Goal: Task Accomplishment & Management: Complete application form

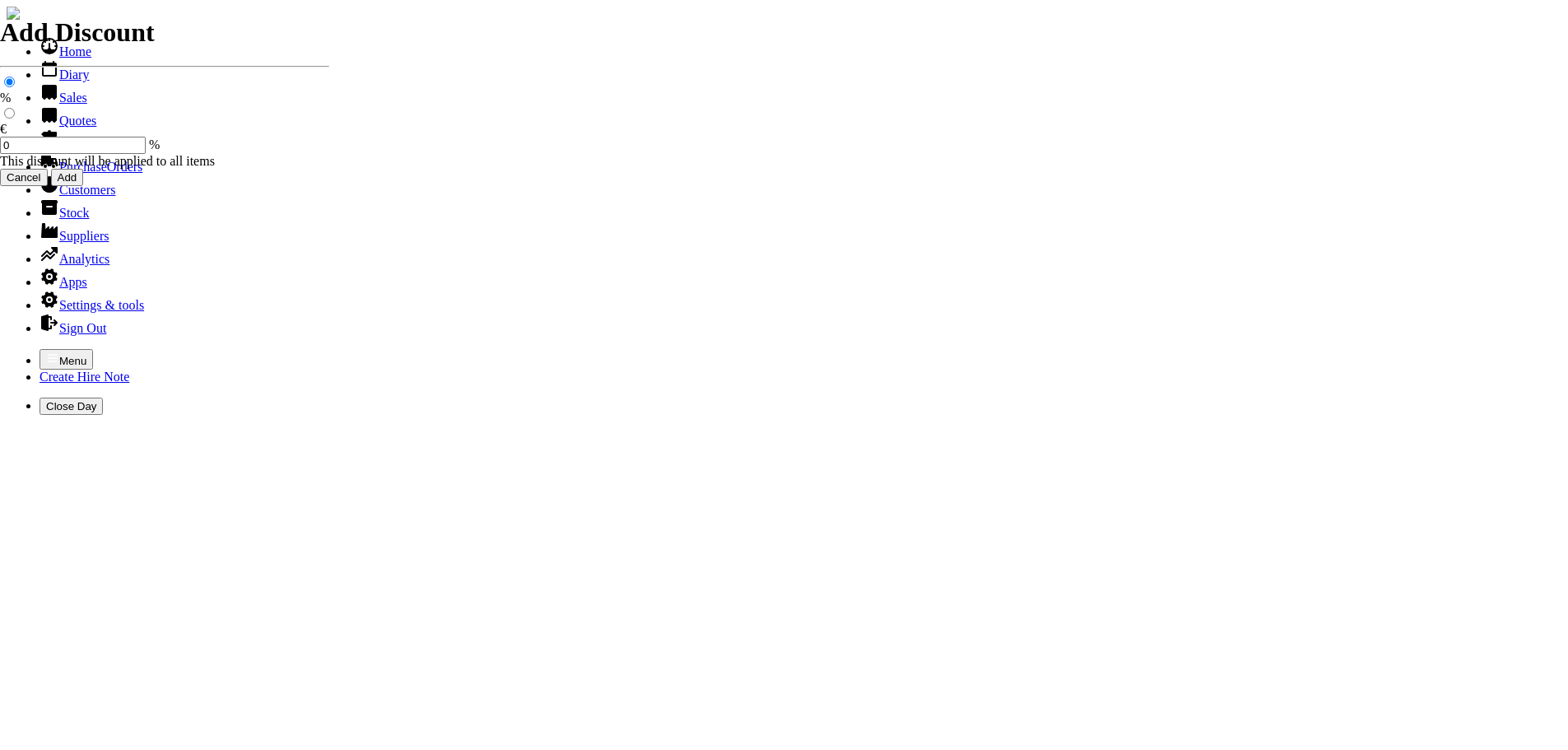
select select "HO"
click at [46, 352] on icon "button" at bounding box center [53, 358] width 14 height 14
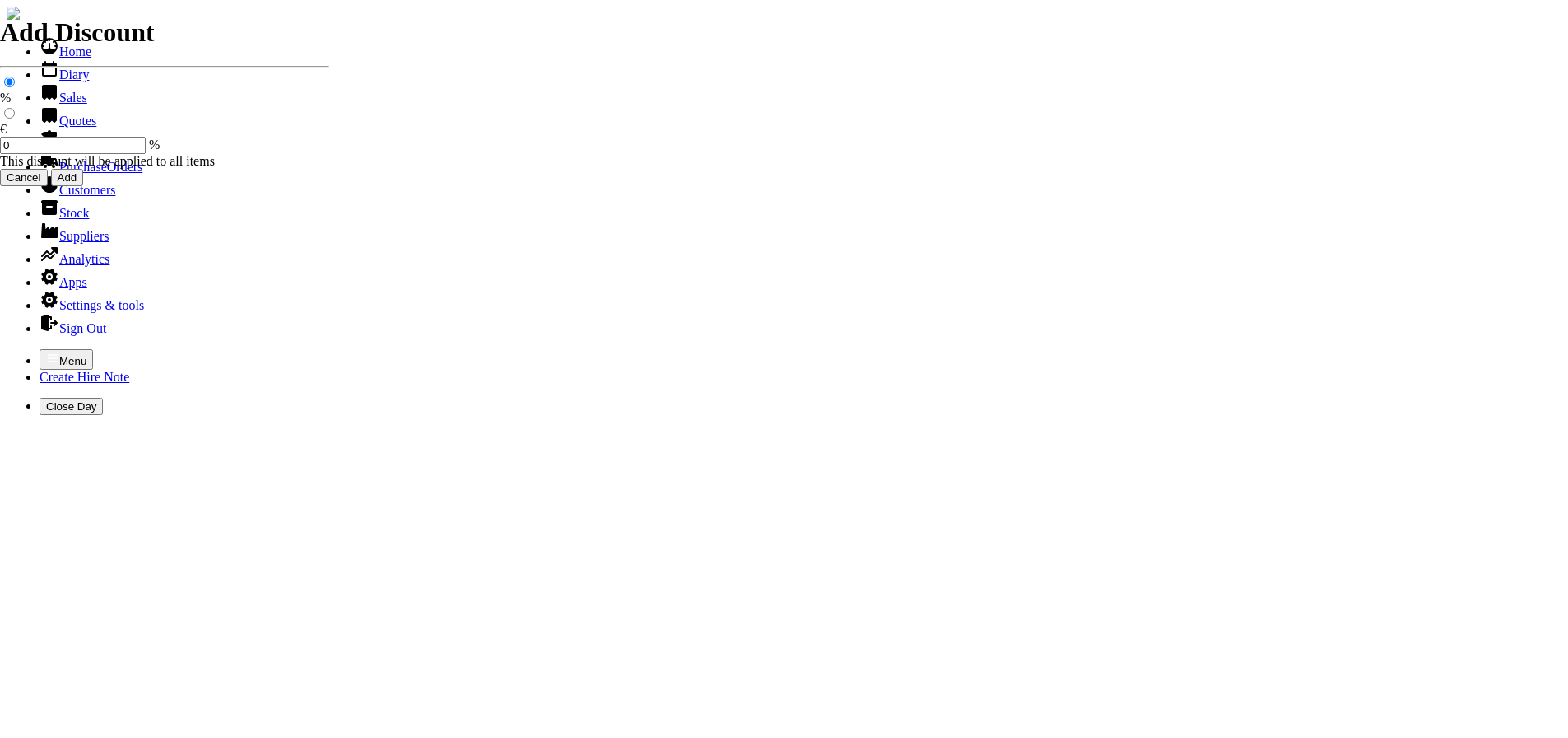
click at [60, 197] on link "Customers" at bounding box center [78, 189] width 76 height 14
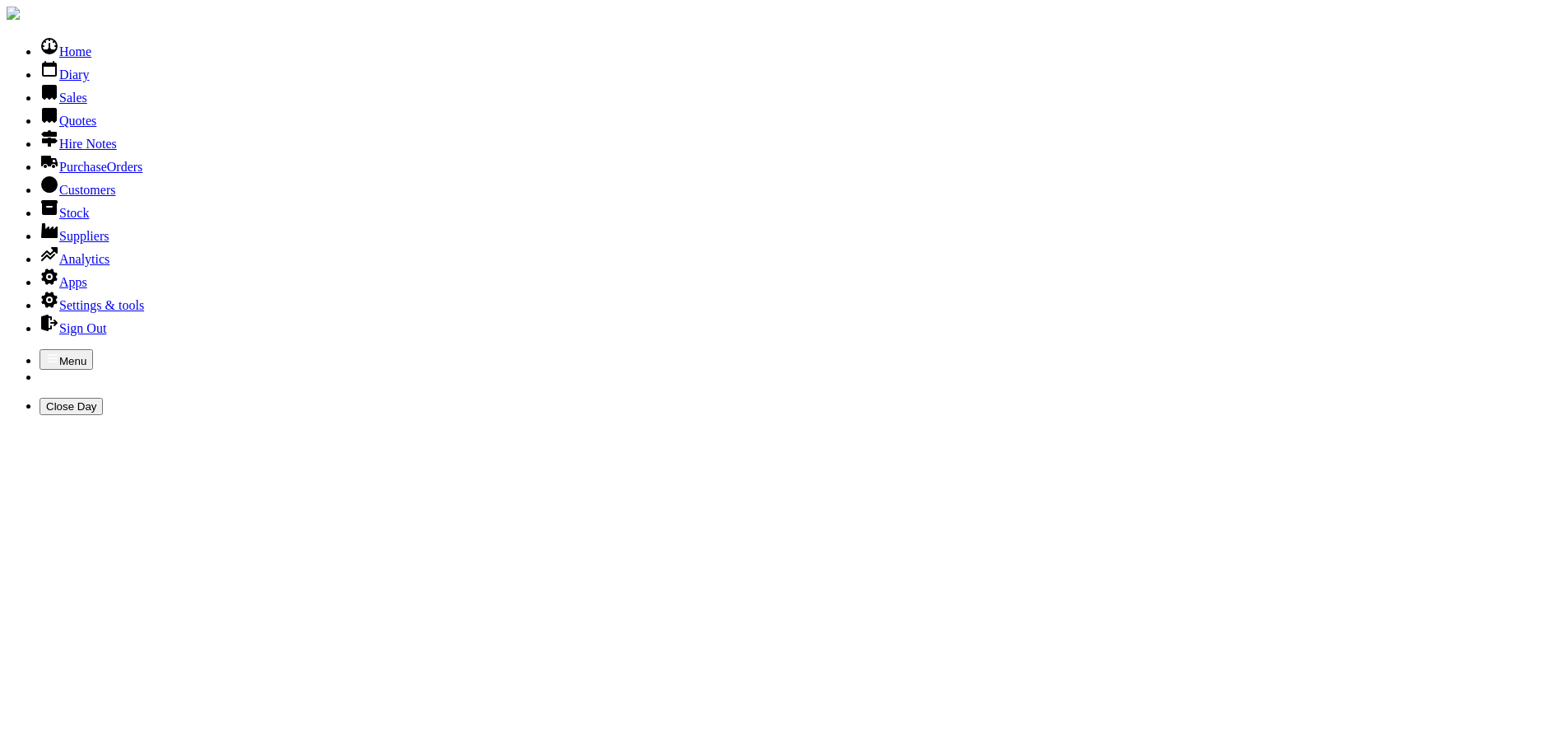
type input "DURCAN"
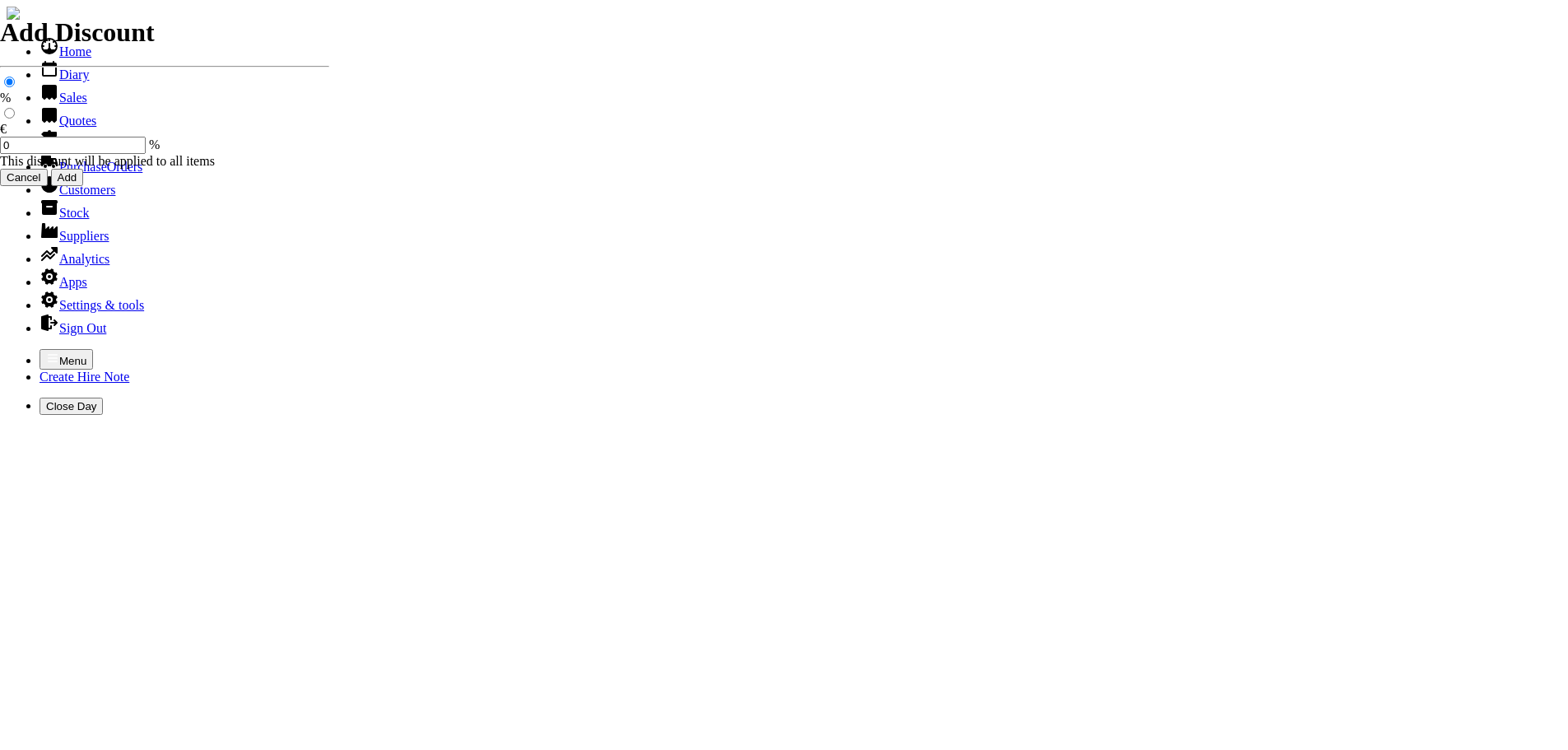
select select "HO"
select select "2"
select select "HO"
select select "2"
select select "HO"
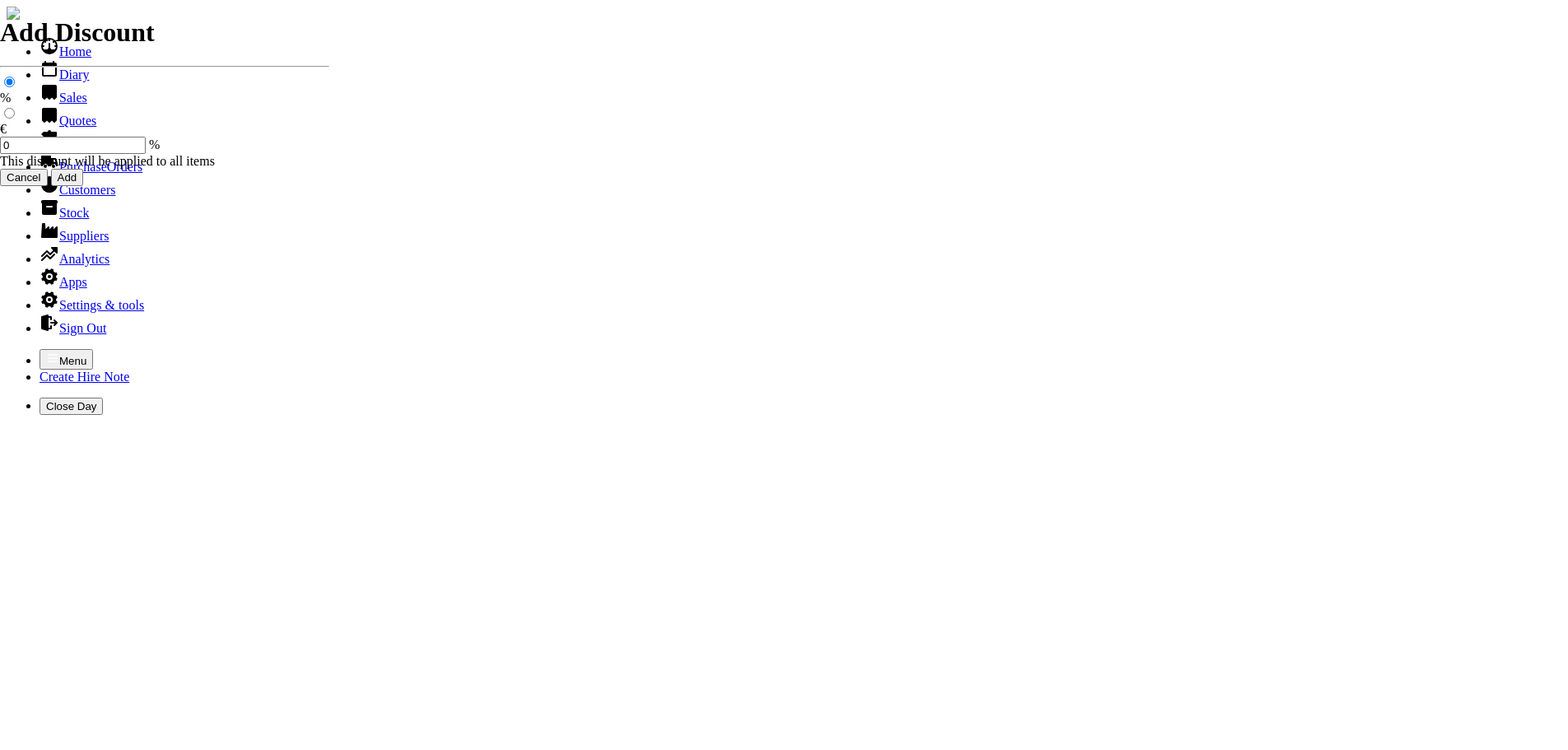
click at [46, 352] on icon "button" at bounding box center [53, 358] width 14 height 14
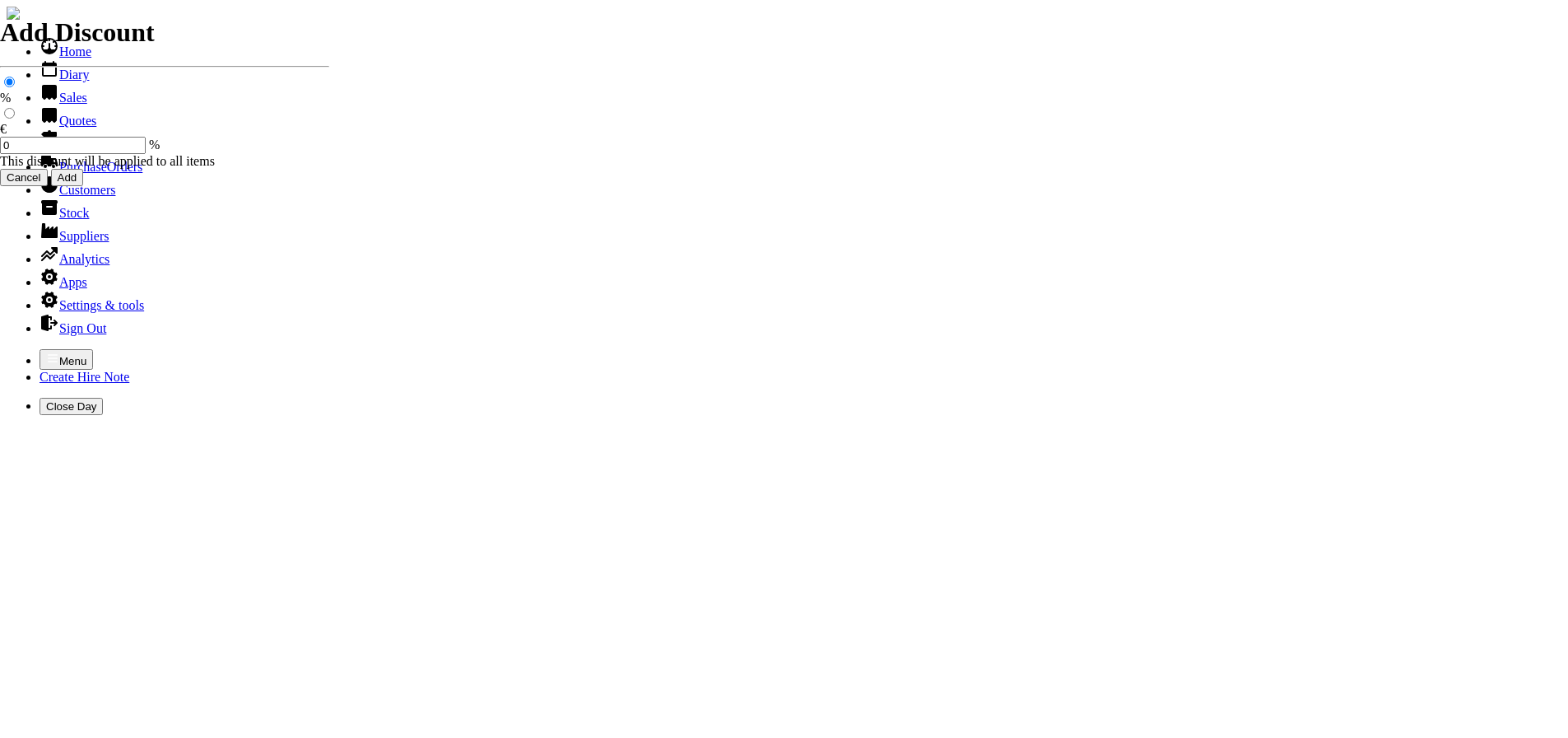
click at [77, 197] on link "Customers" at bounding box center [78, 189] width 76 height 14
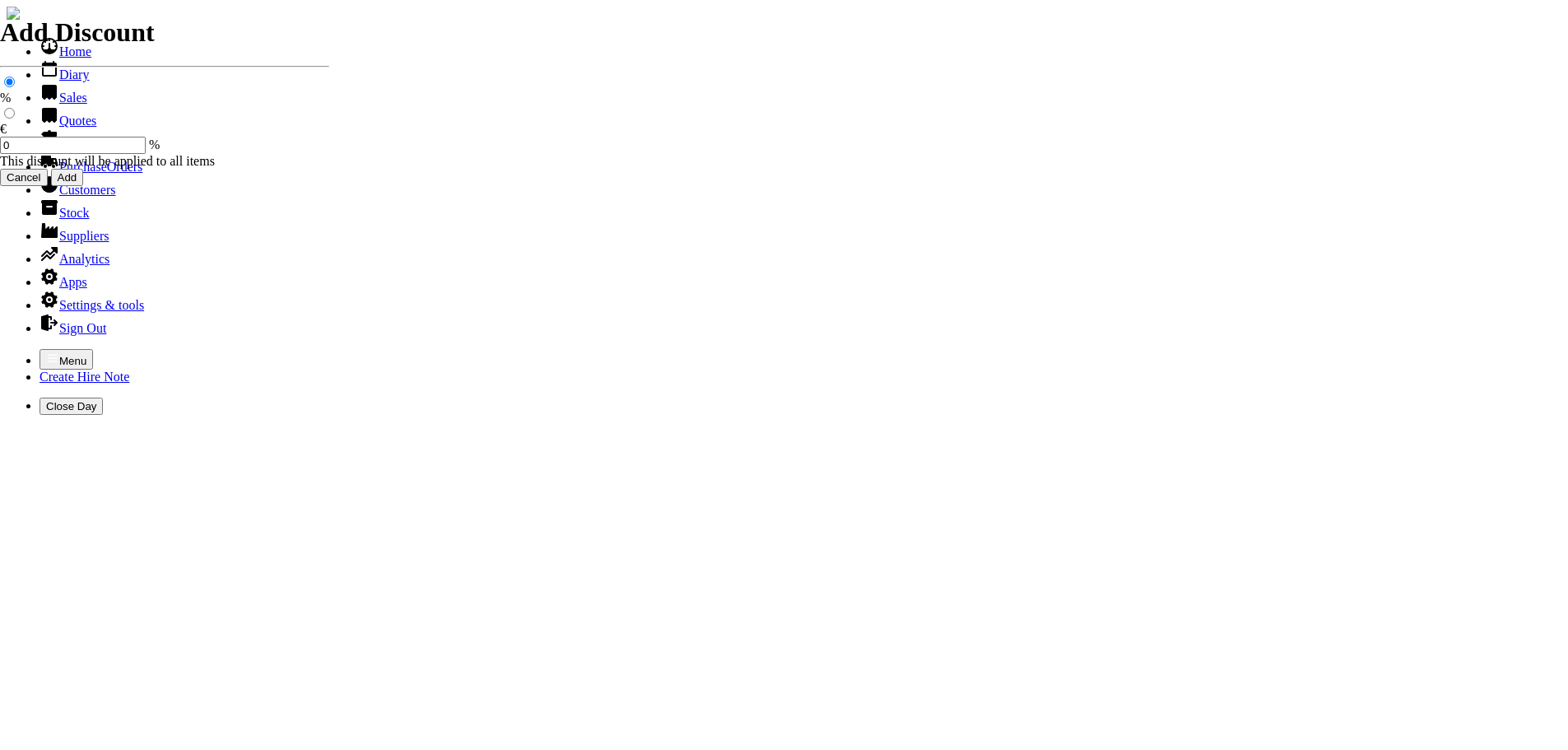
select select "HO"
click at [46, 352] on icon "button" at bounding box center [53, 358] width 14 height 14
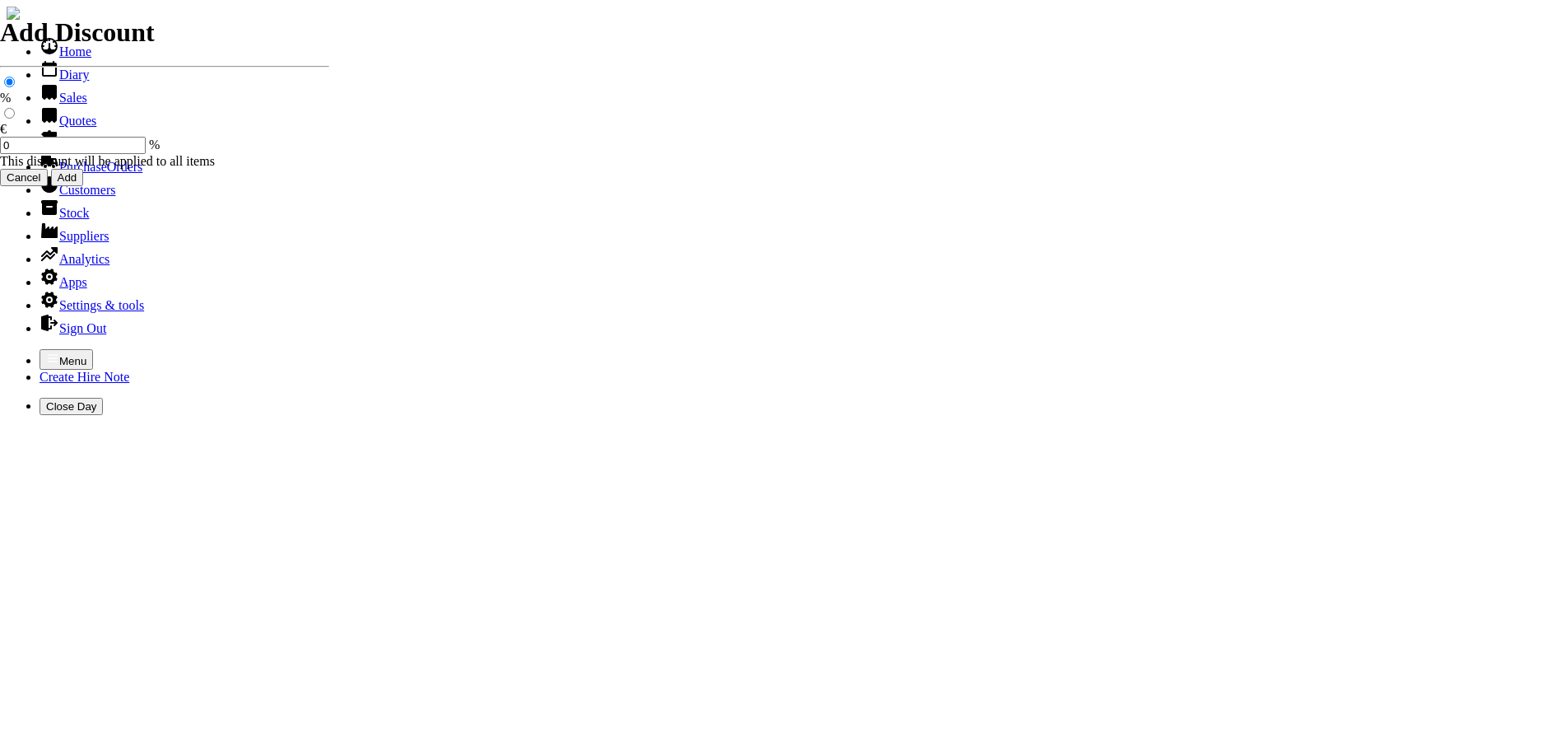
click at [64, 104] on link "Sales" at bounding box center [63, 97] width 48 height 14
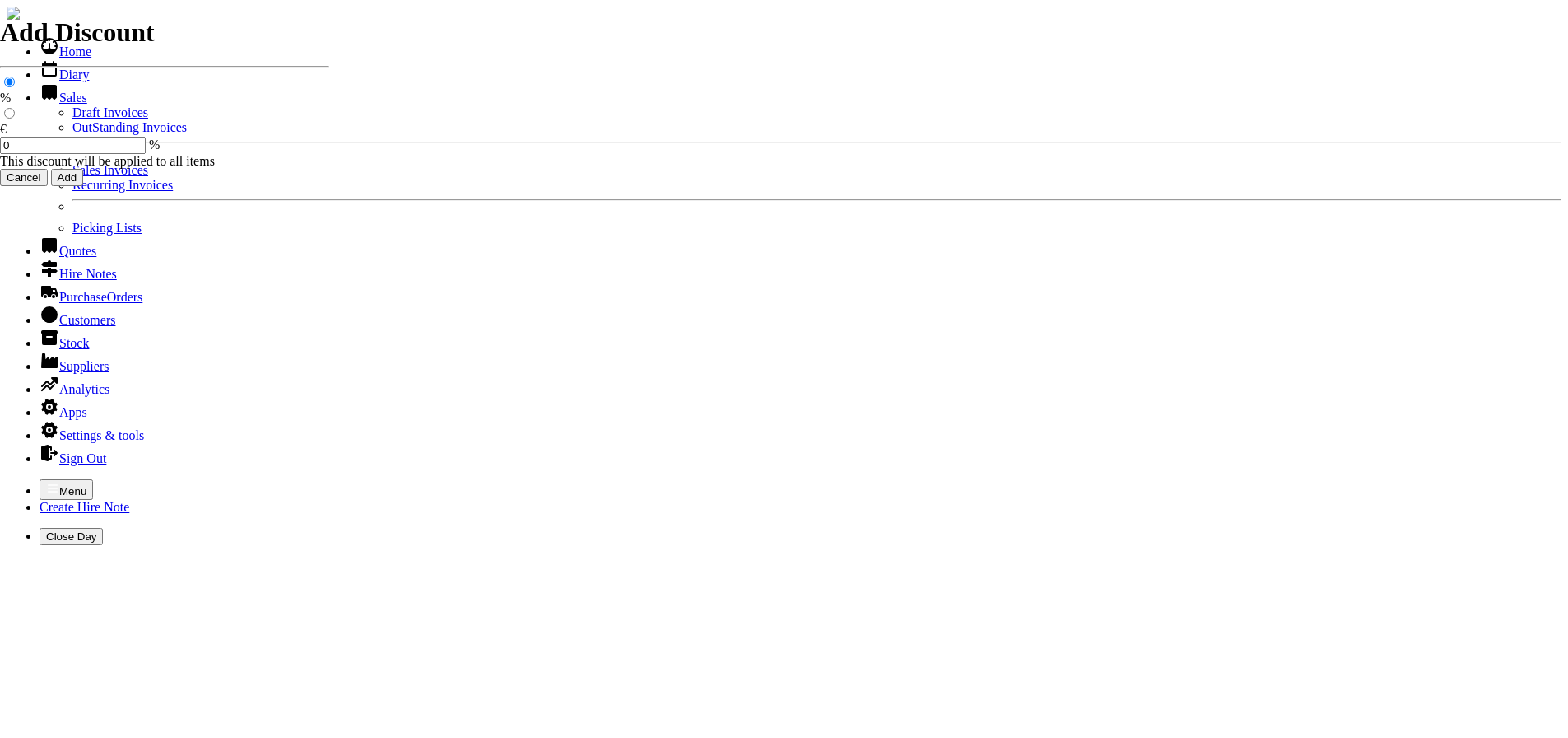
click at [73, 177] on link "Sales Invoices" at bounding box center [111, 170] width 76 height 14
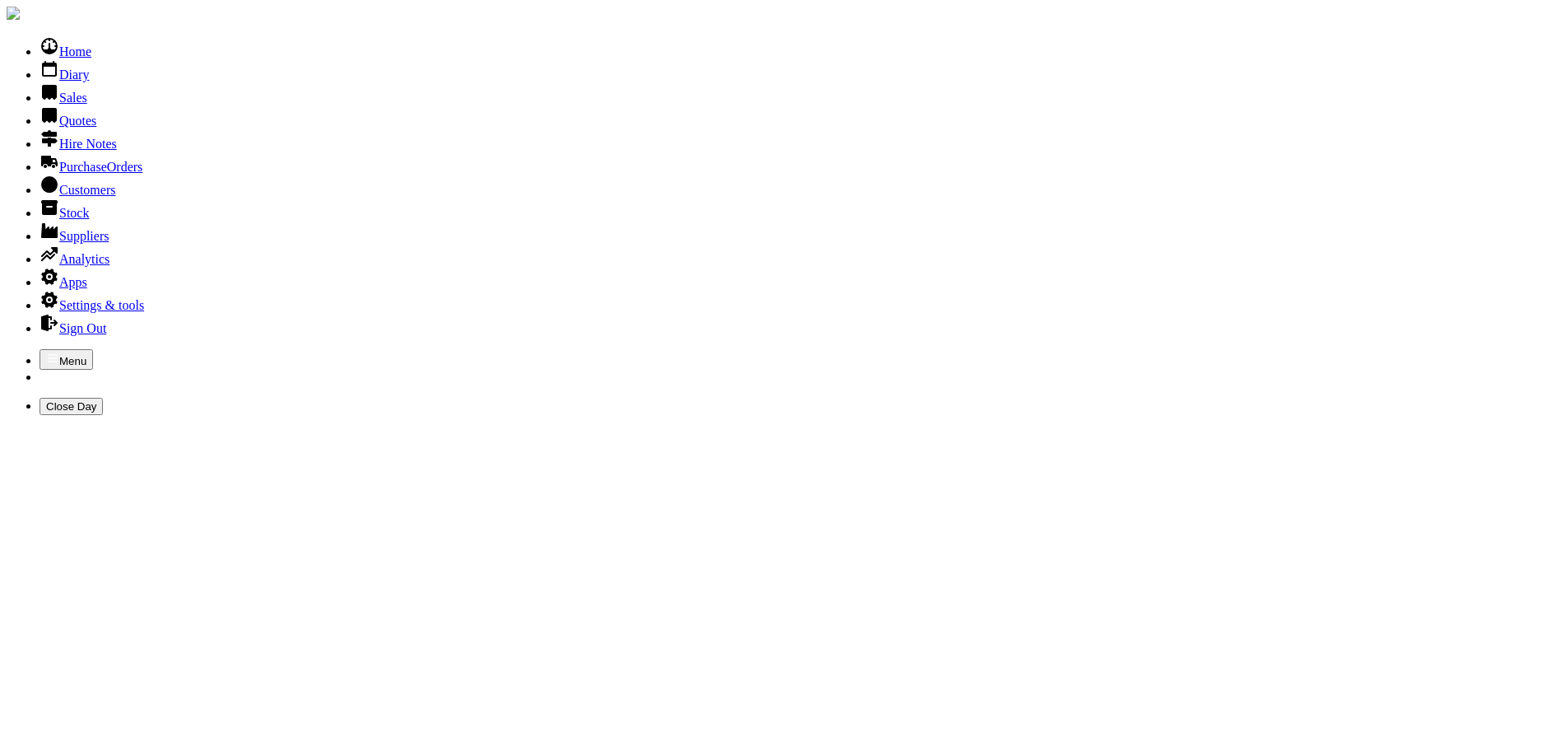
click at [63, 104] on link "Sales" at bounding box center [63, 97] width 48 height 14
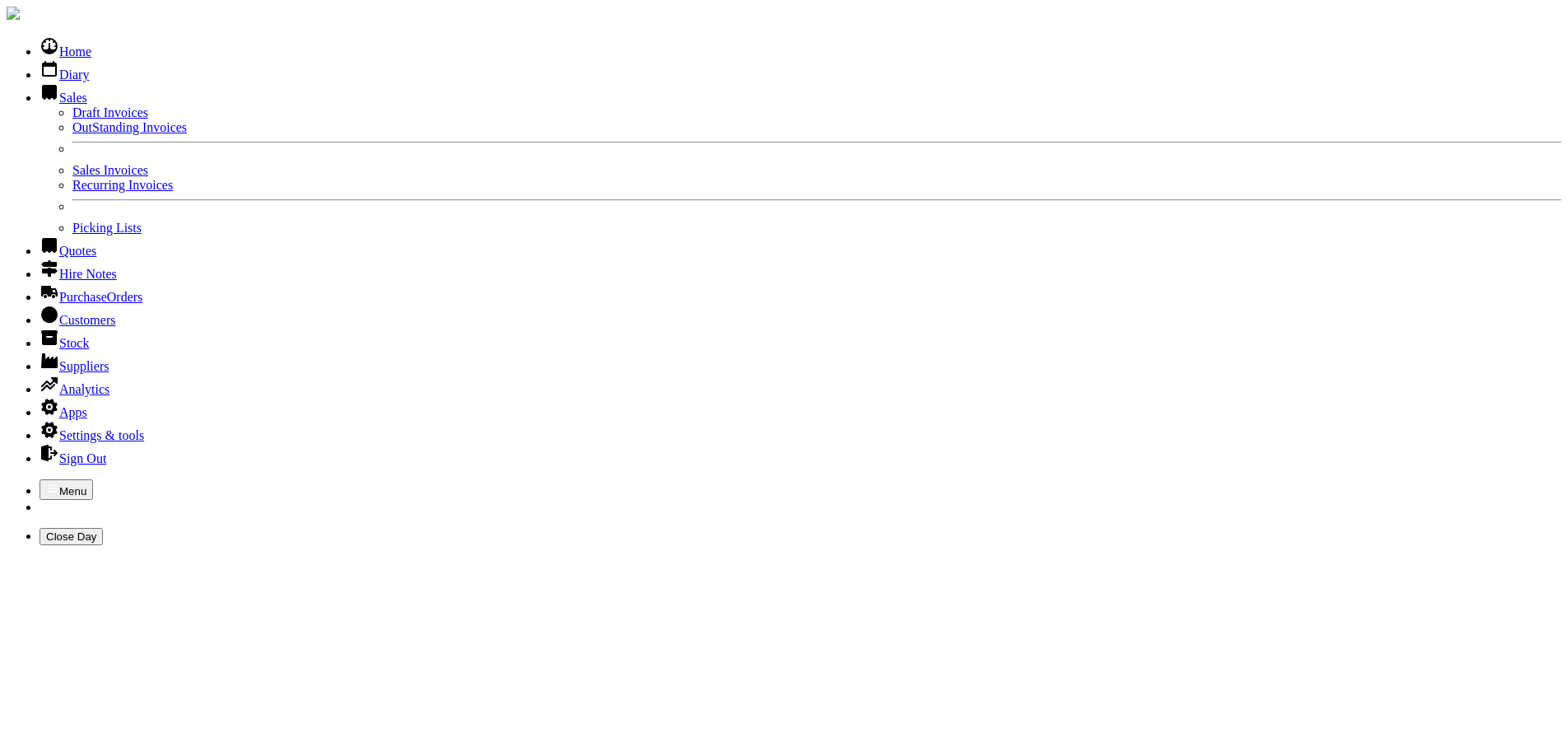
click at [73, 134] on link "OutStanding Invoices" at bounding box center [130, 127] width 114 height 14
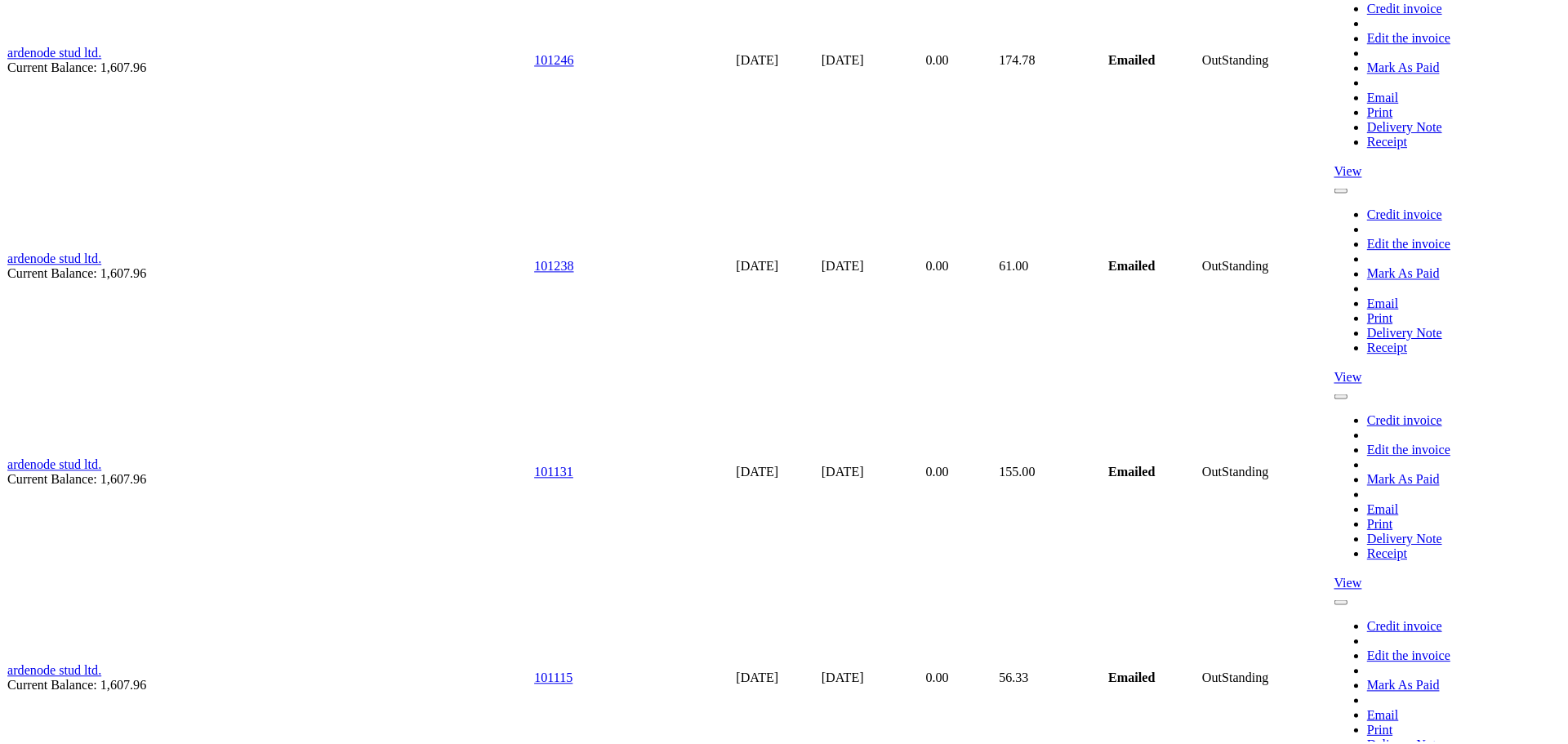
scroll to position [3921, 0]
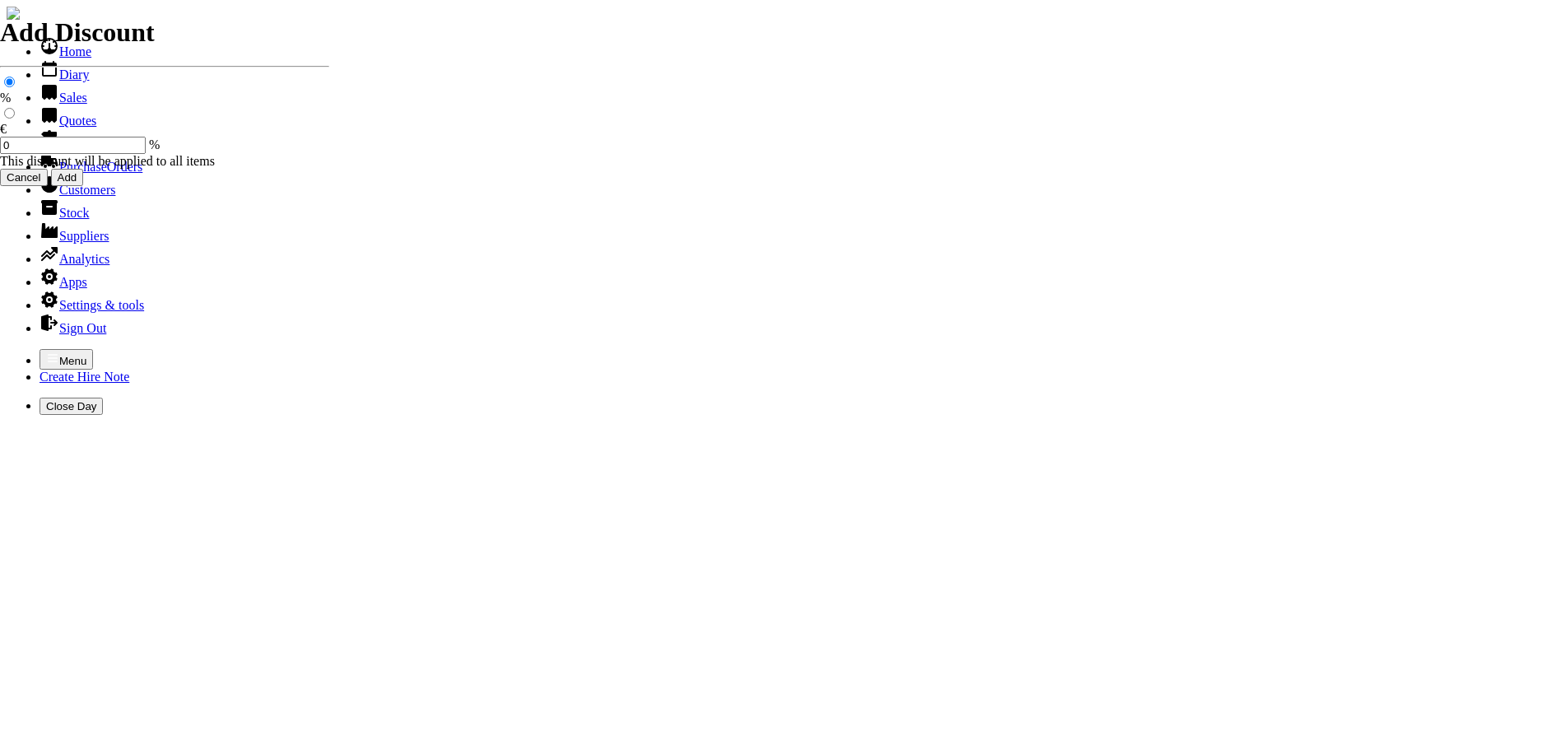
select select "HO"
click at [46, 352] on icon "button" at bounding box center [53, 358] width 14 height 14
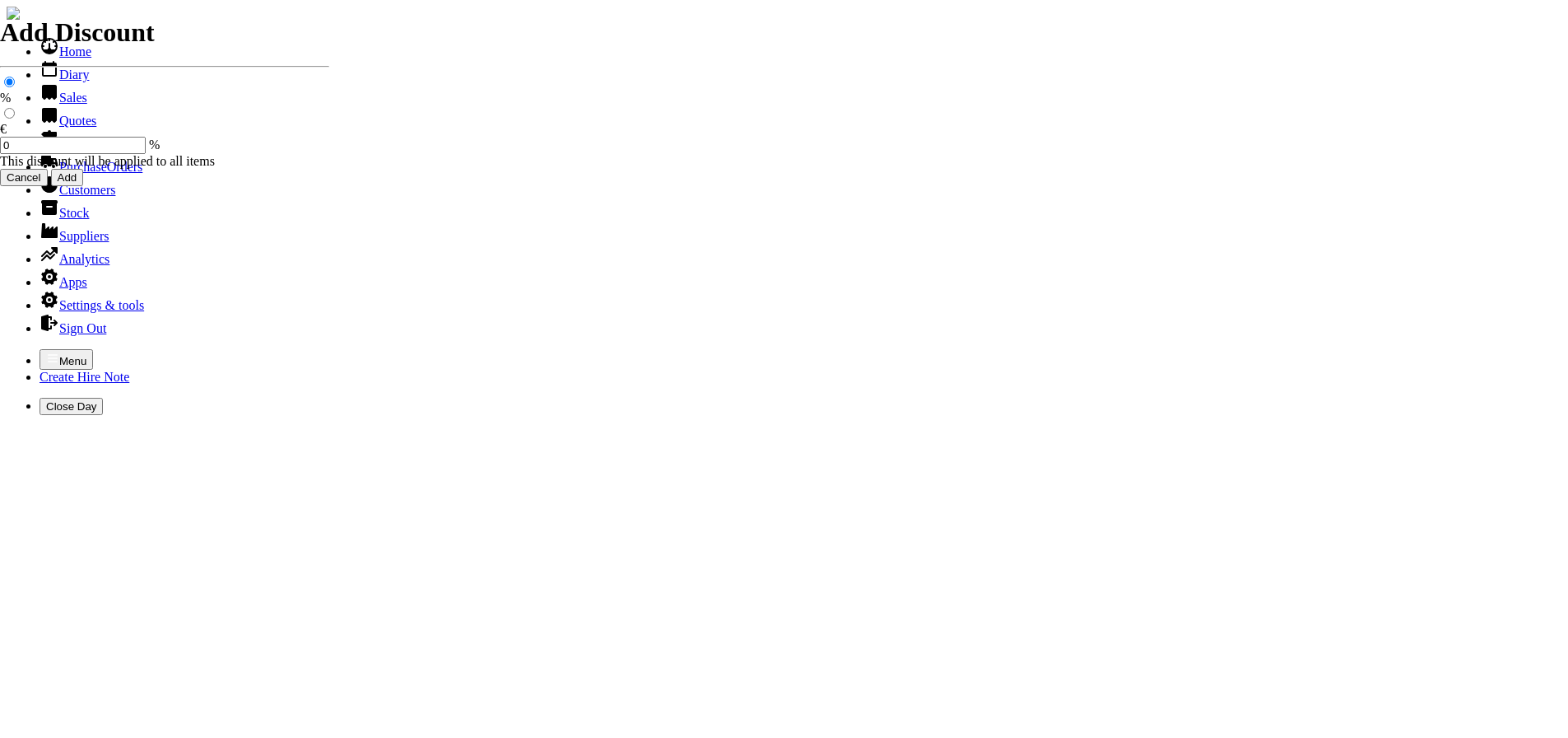
click at [57, 104] on link "Sales" at bounding box center [63, 97] width 48 height 14
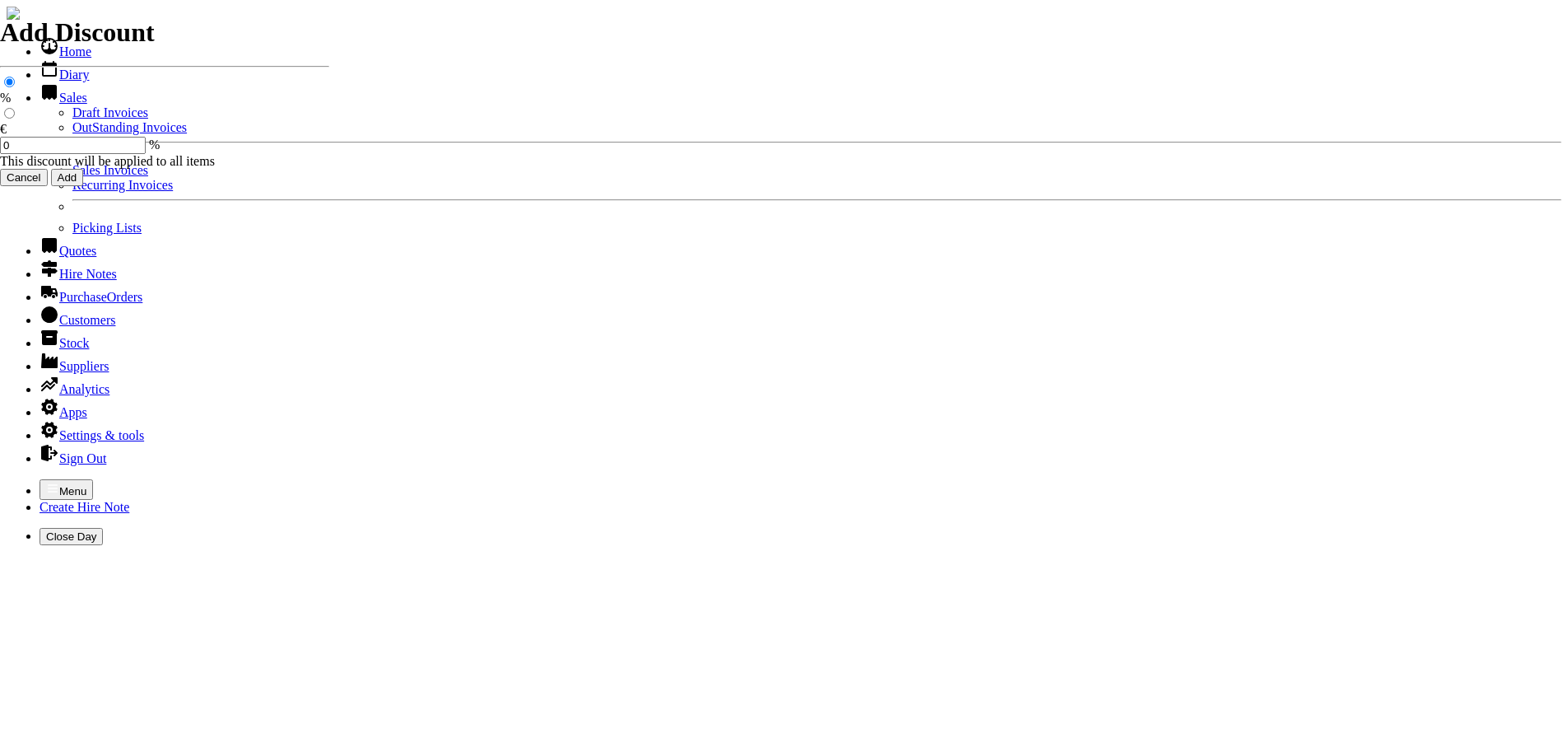
click at [73, 134] on link "OutStanding Invoices" at bounding box center [130, 127] width 114 height 14
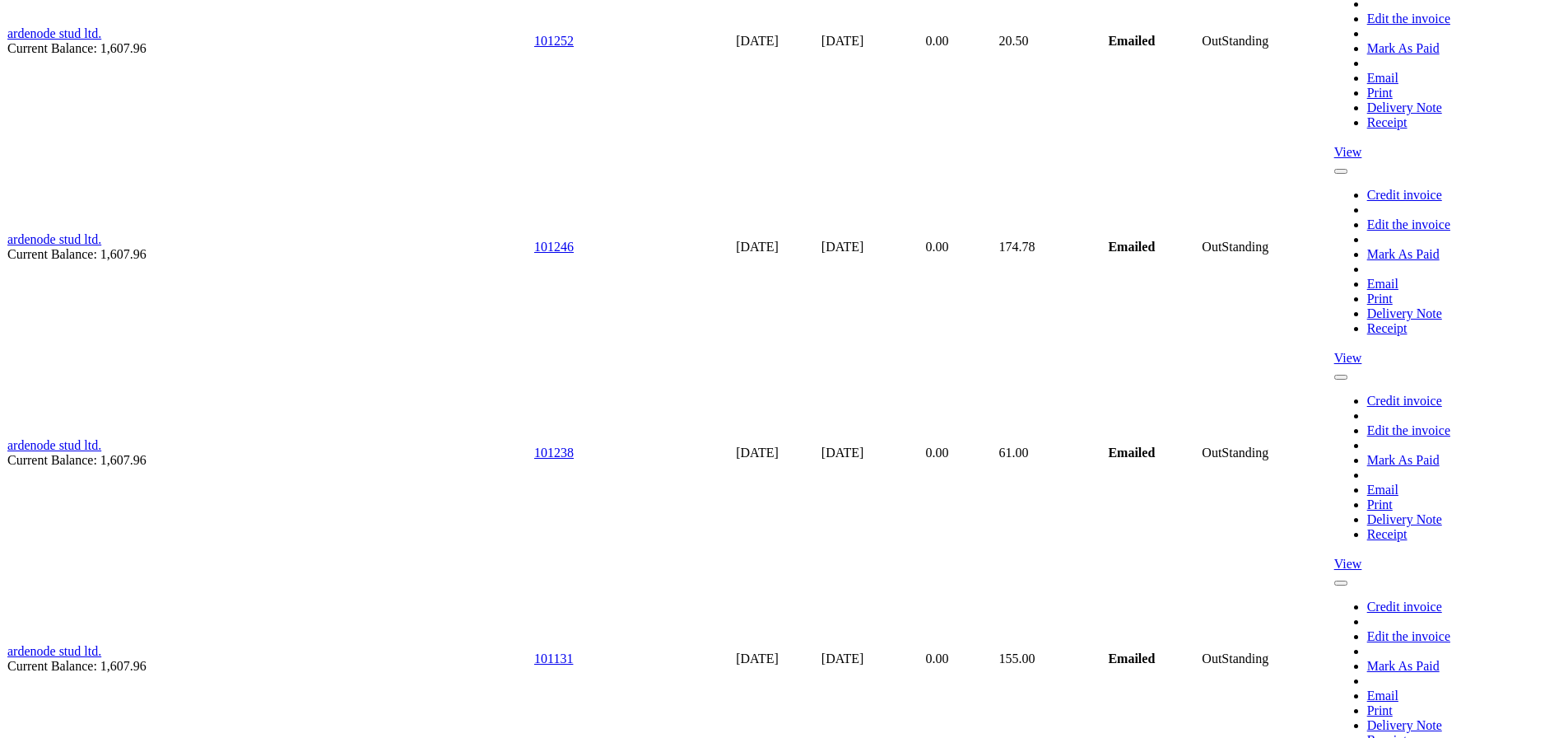
scroll to position [3787, 0]
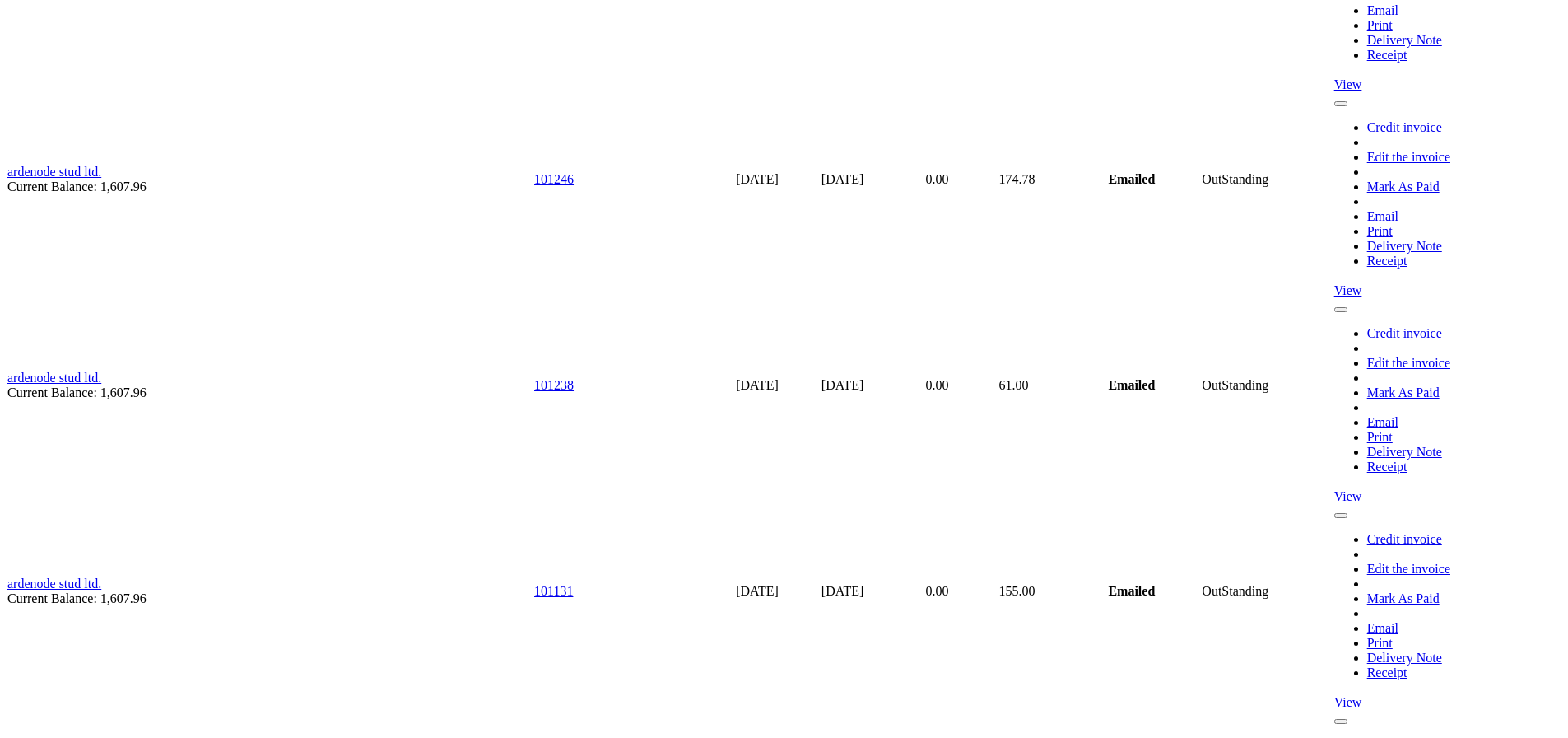
scroll to position [3869, 0]
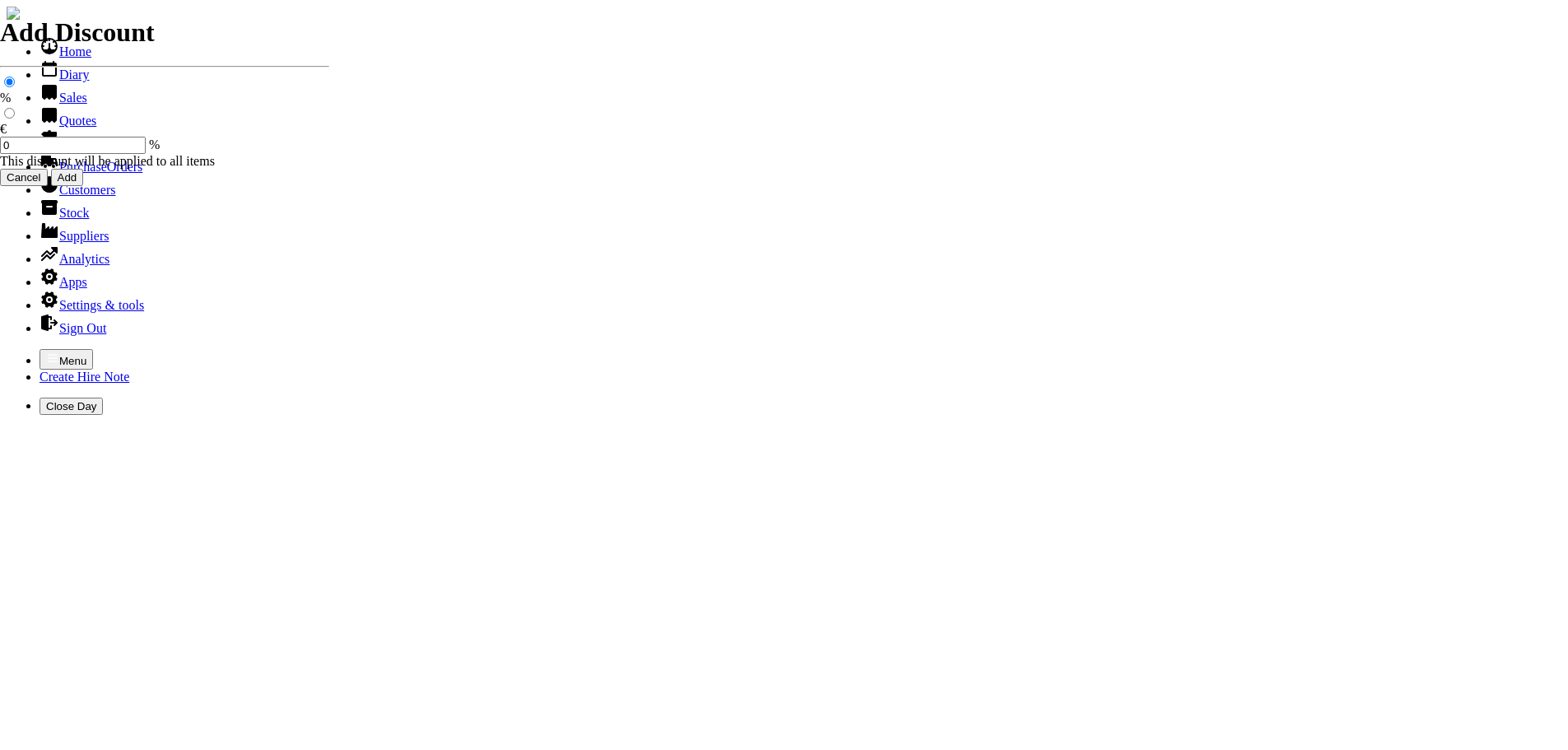
select select "HO"
click at [46, 352] on icon "button" at bounding box center [53, 358] width 14 height 14
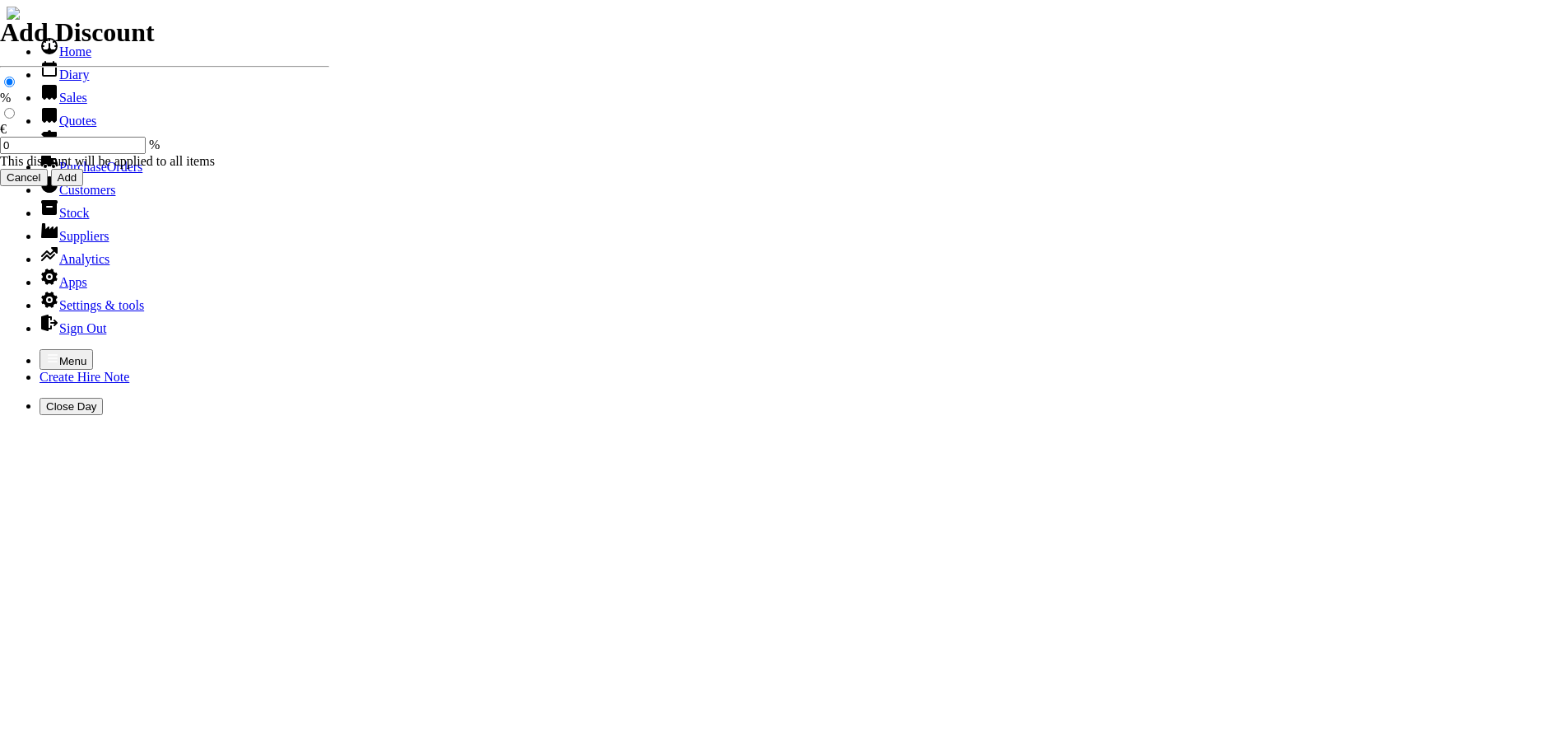
click at [56, 104] on link "Sales" at bounding box center [63, 97] width 48 height 14
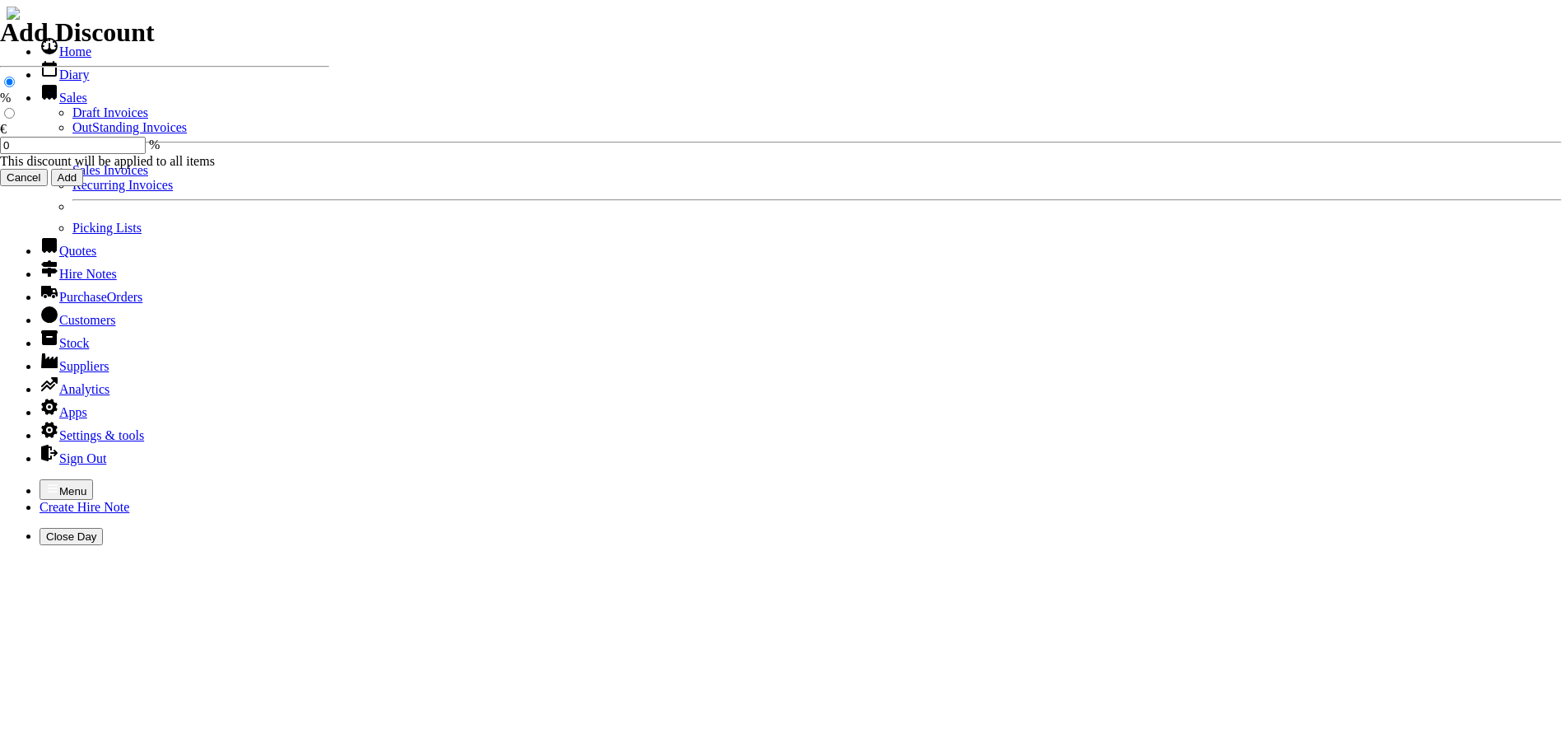
click at [73, 134] on link "OutStanding Invoices" at bounding box center [130, 127] width 114 height 14
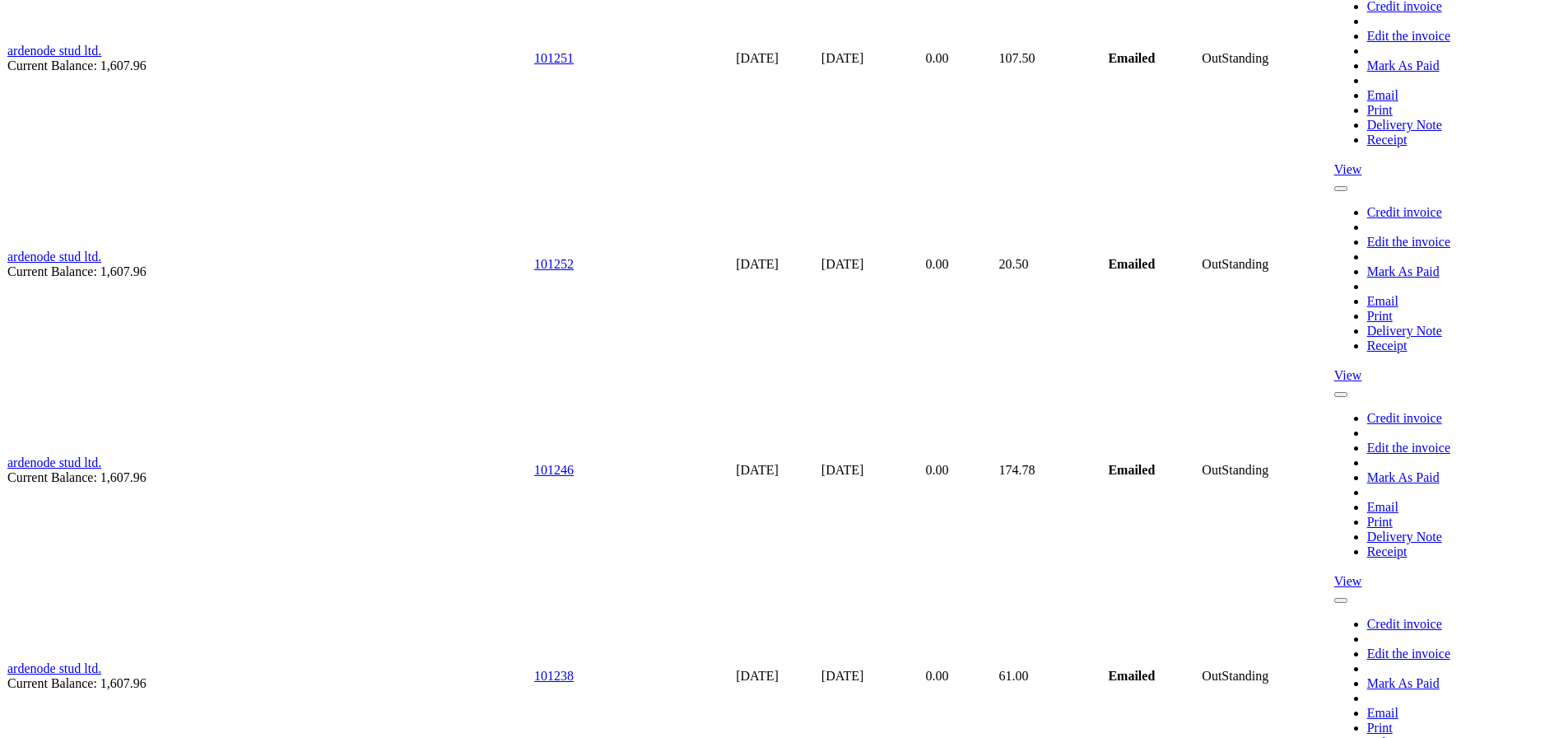
scroll to position [3869, 0]
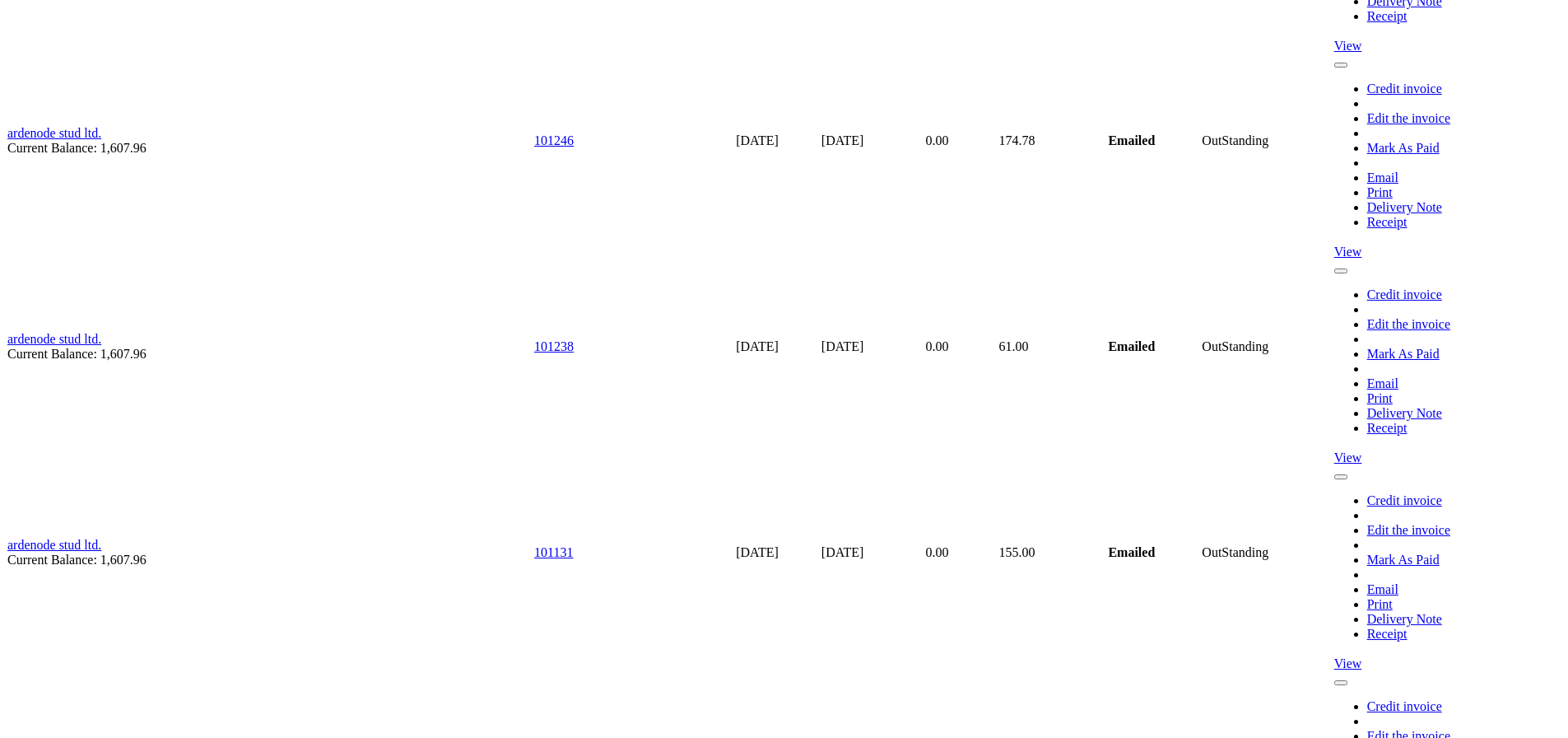
type input "info@durcanfencing.ie"
type input "ambrose durcan"
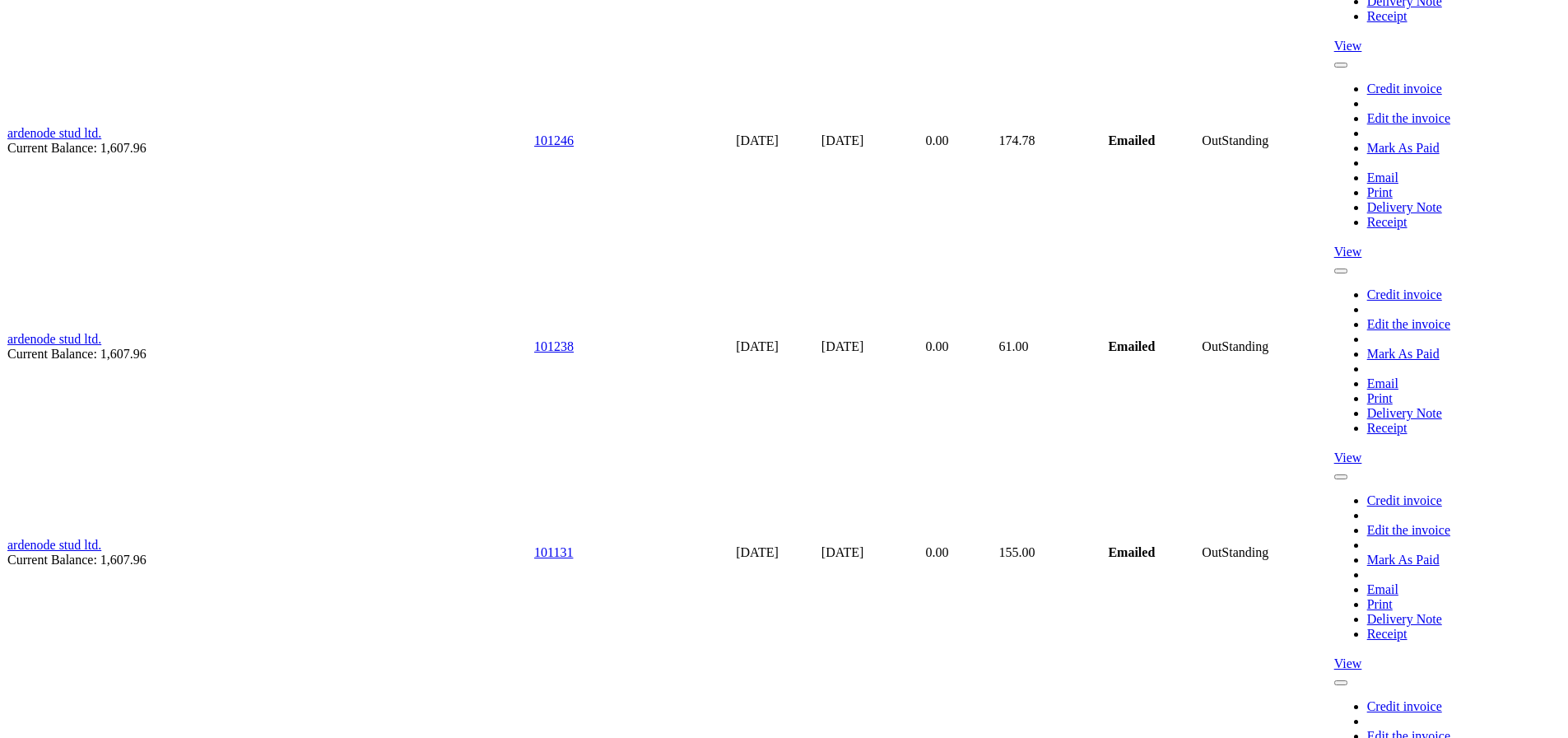
type input "info@durcanfencing.ie"
type input "ambrose durcan"
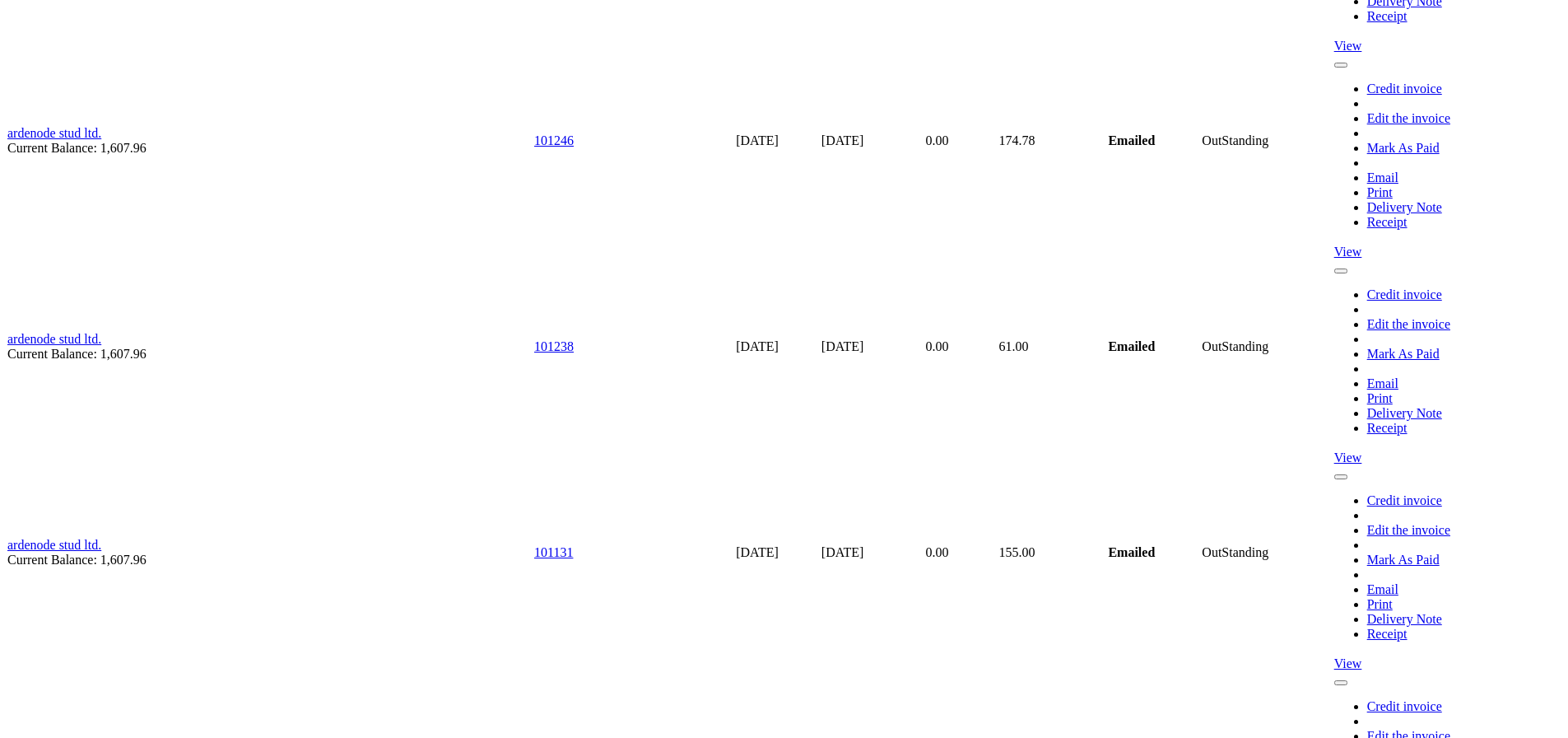
type input "info@durcanfencing.ie"
type input "ambrose durcan"
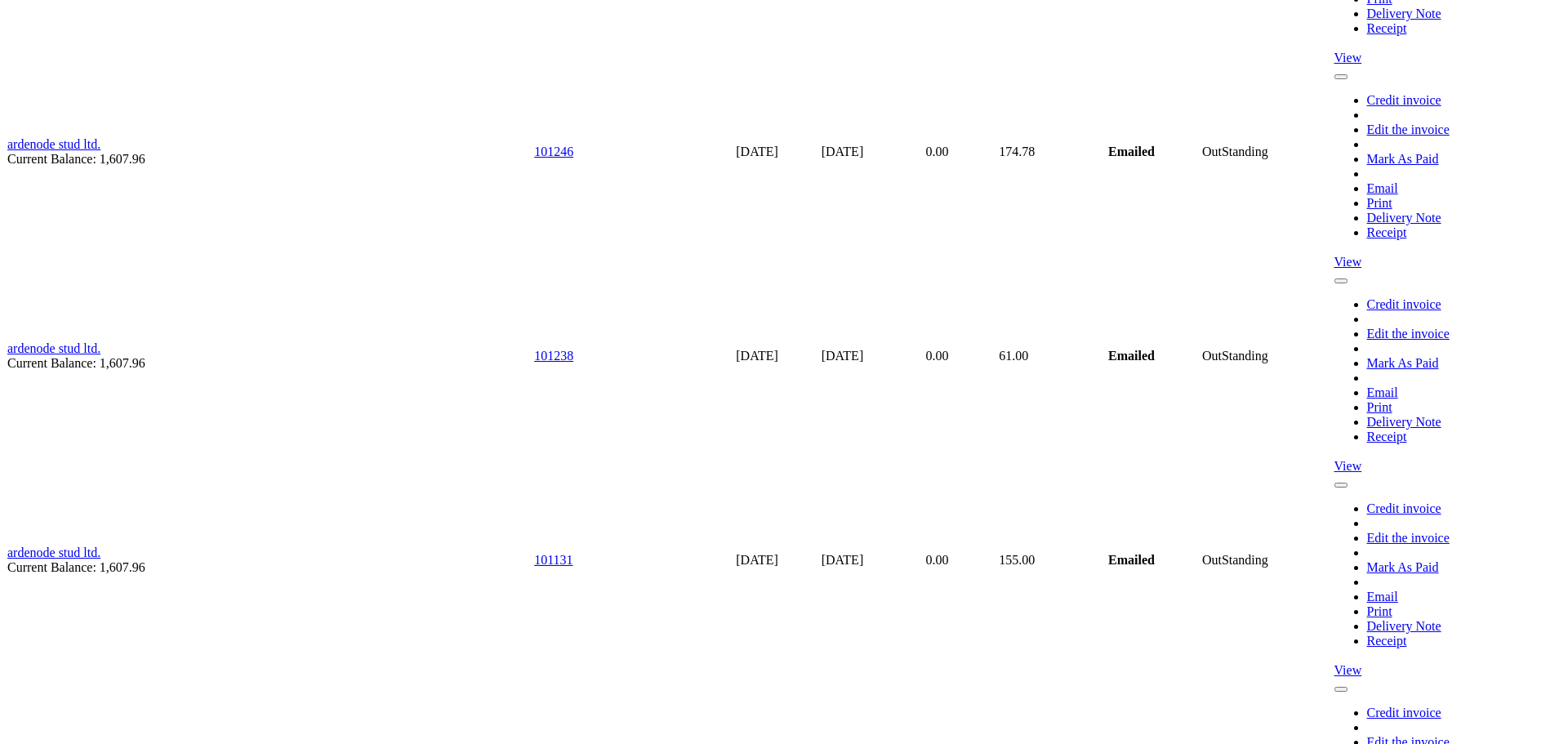
drag, startPoint x: 590, startPoint y: 400, endPoint x: 540, endPoint y: 305, distance: 107.4
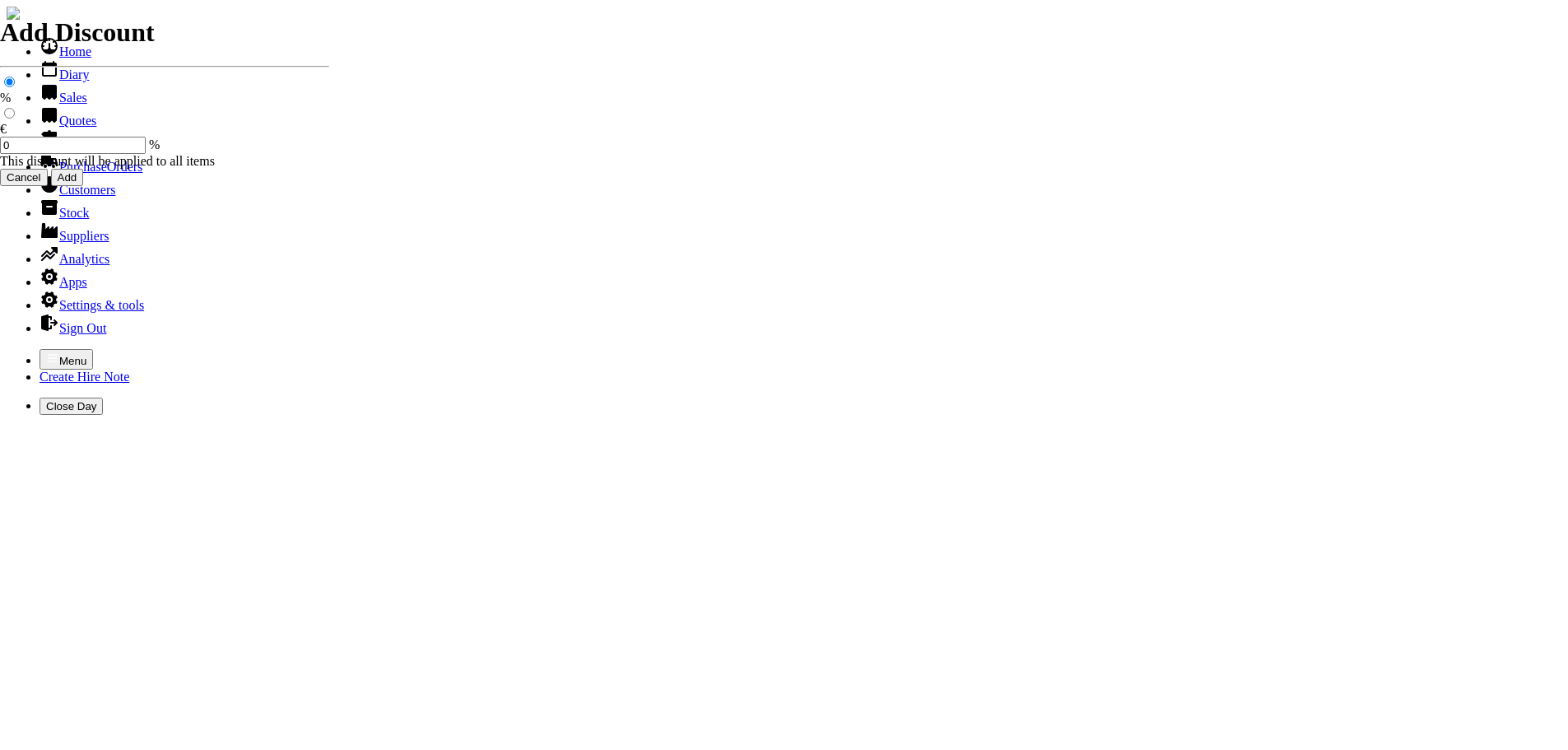
select select "HO"
click at [46, 352] on icon "button" at bounding box center [53, 358] width 14 height 14
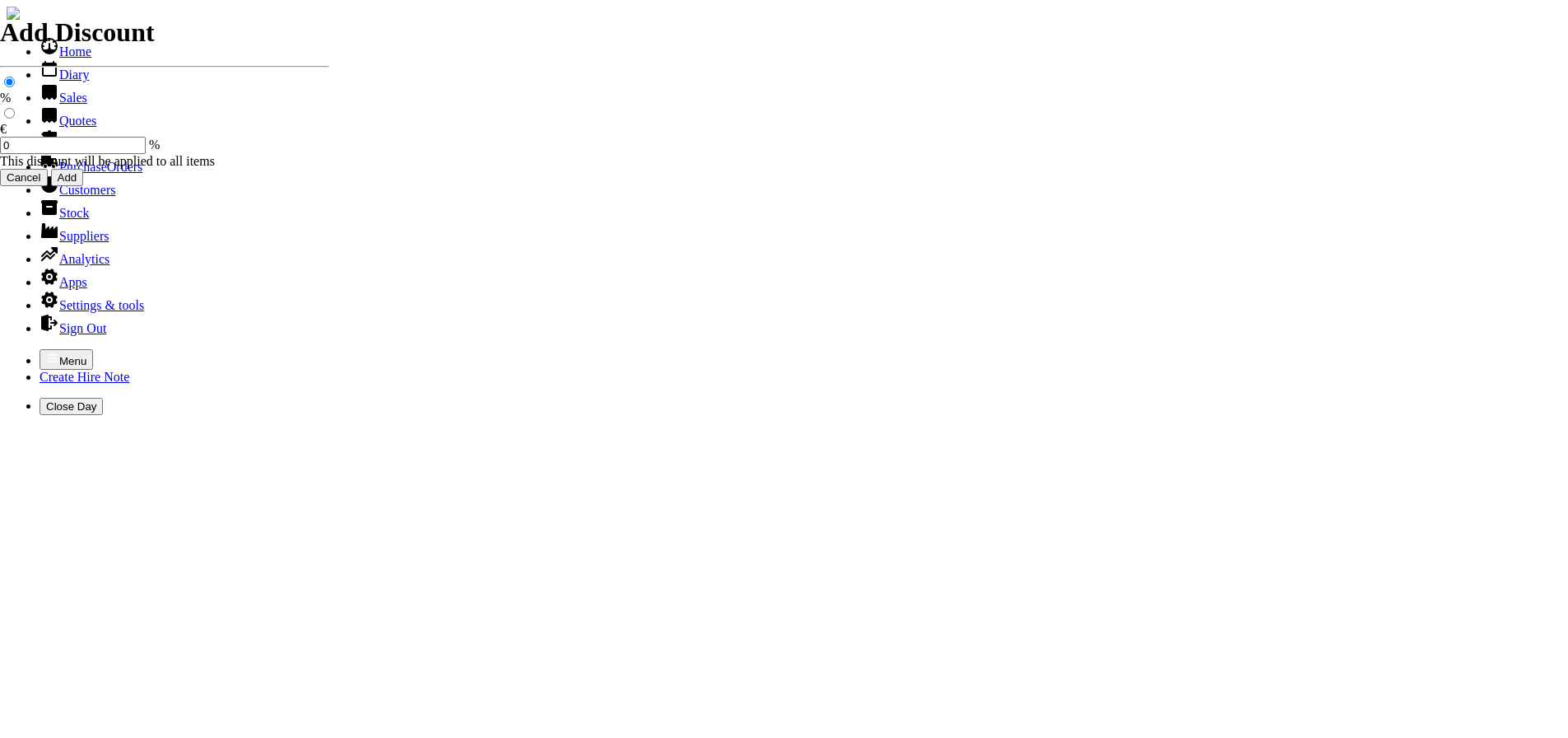
click at [44, 197] on link "Customers" at bounding box center [78, 189] width 76 height 14
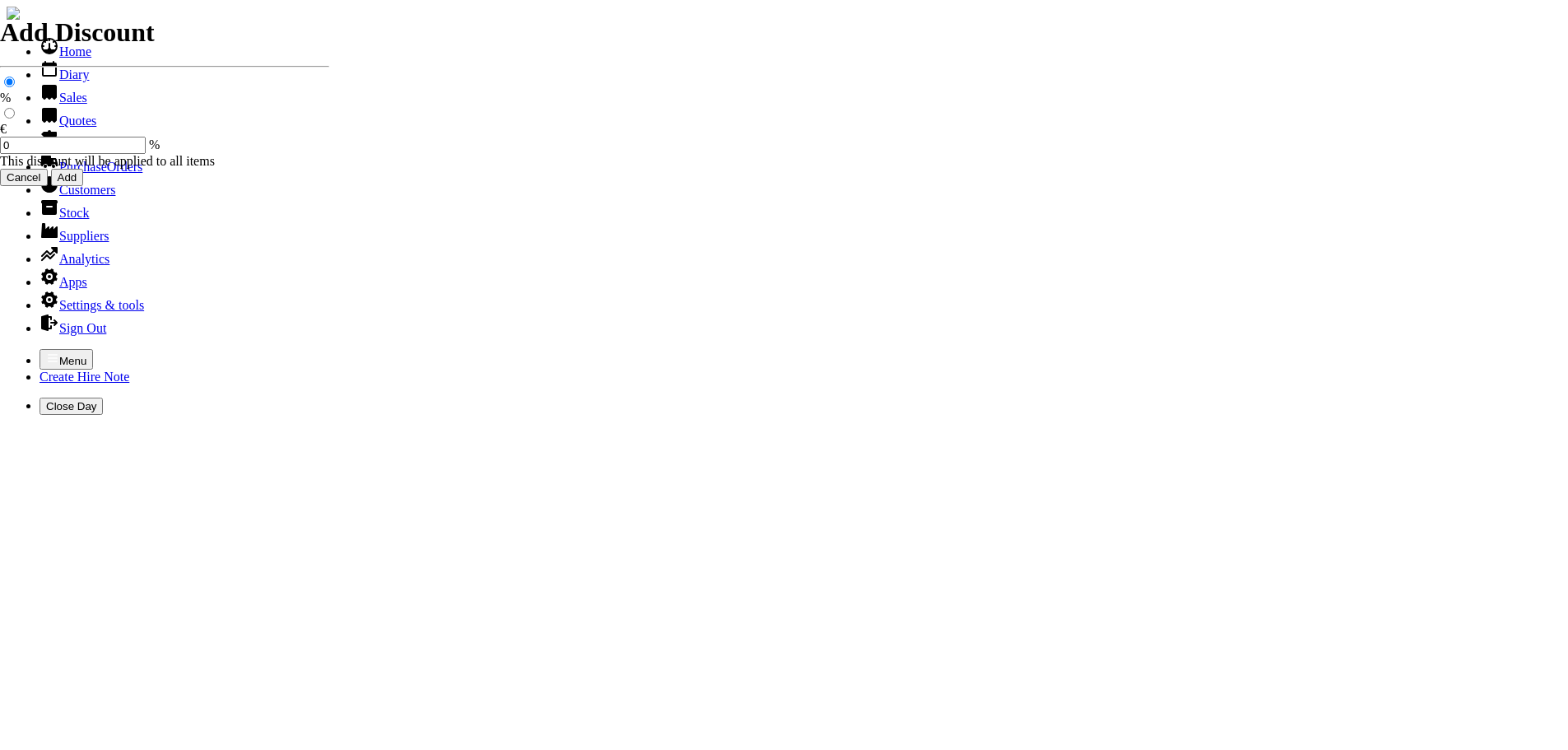
select select "HO"
click at [46, 352] on icon "button" at bounding box center [53, 358] width 14 height 14
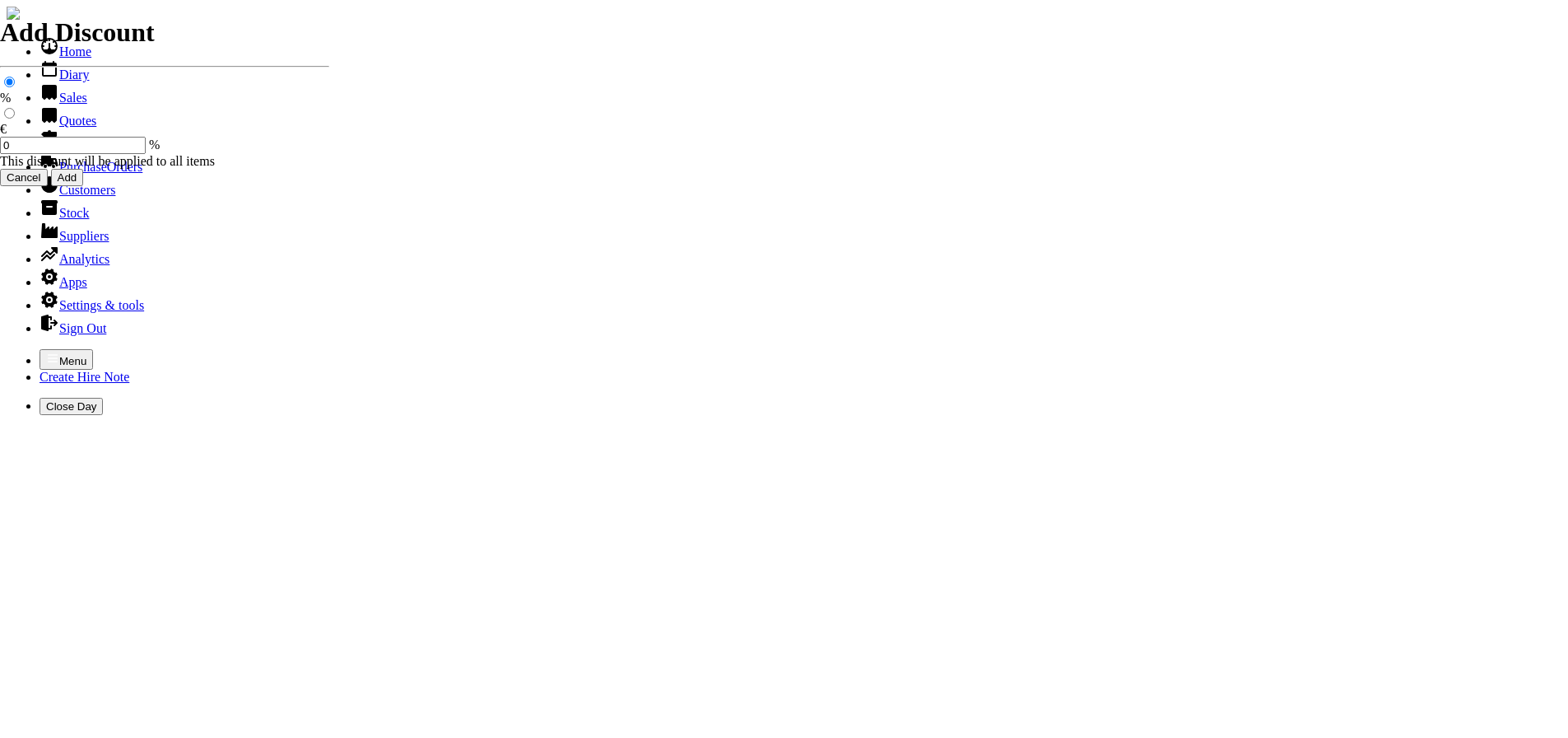
click at [63, 197] on link "Customers" at bounding box center [78, 189] width 76 height 14
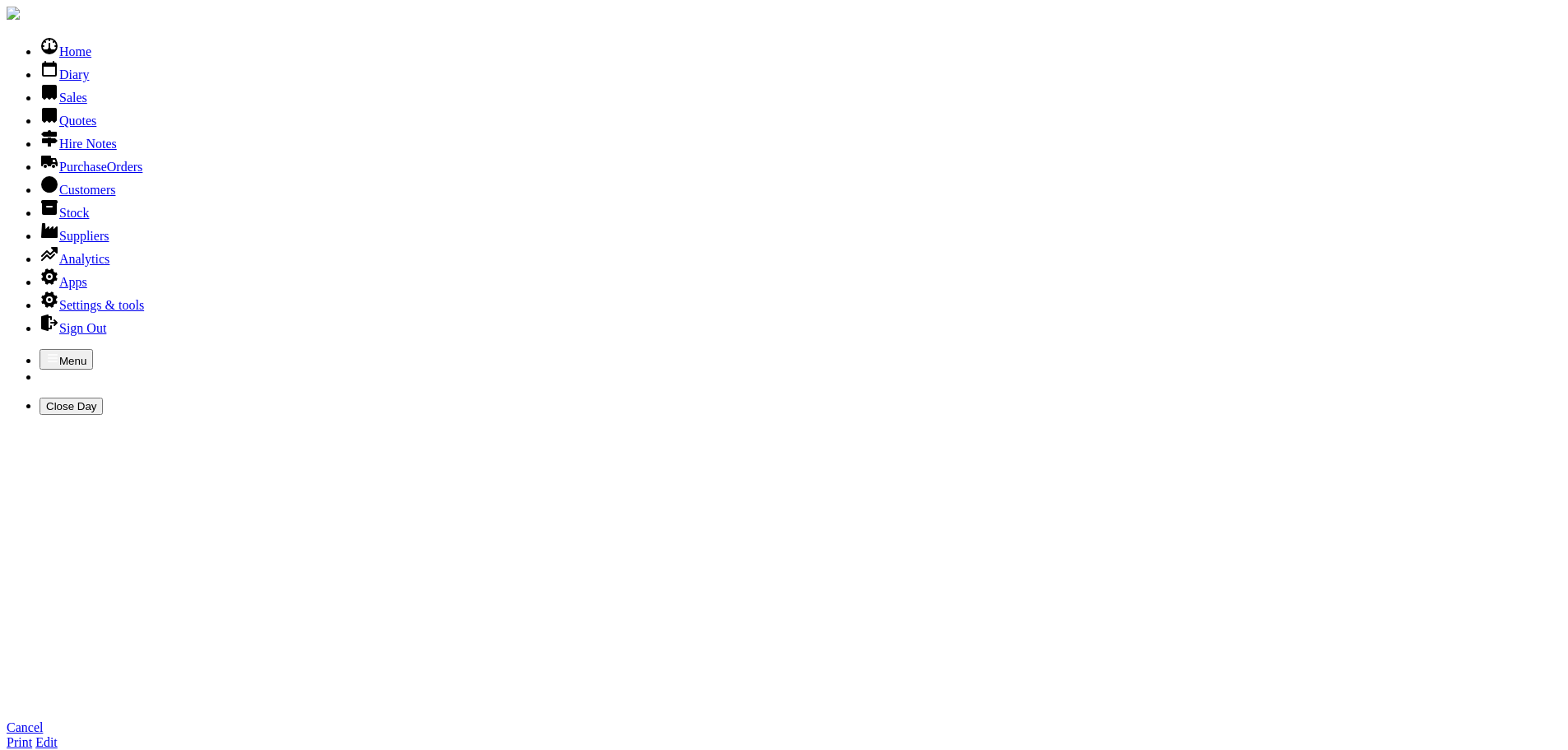
type input "FORE"
type input "FORENAGHTS STUD FARM LTD"
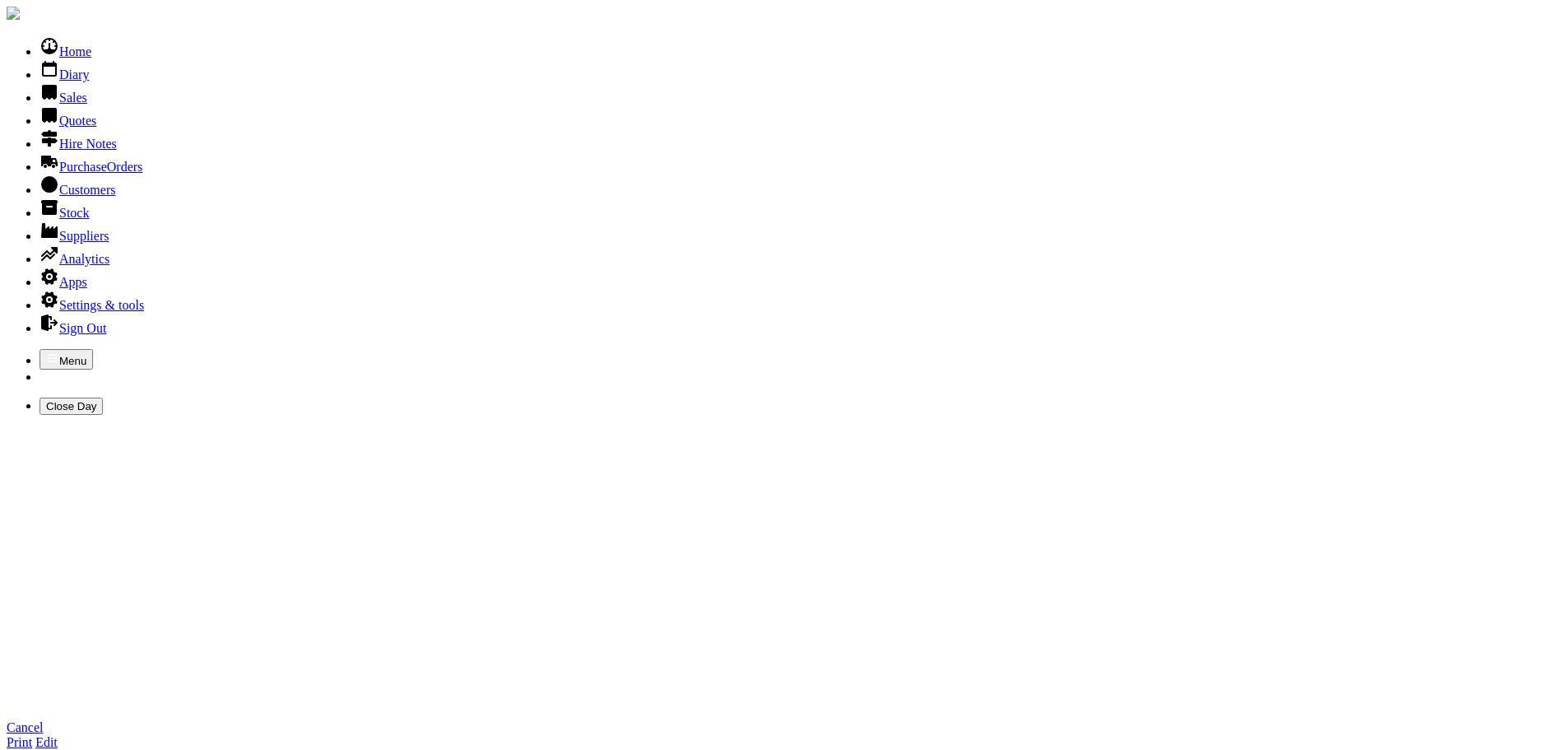
type input "SEAN MOONEY"
type input "FORENAGHTS STUD FARM LTD"
type textarea "JOHNSTOWN NAAS CO KILDARE W91 YH28"
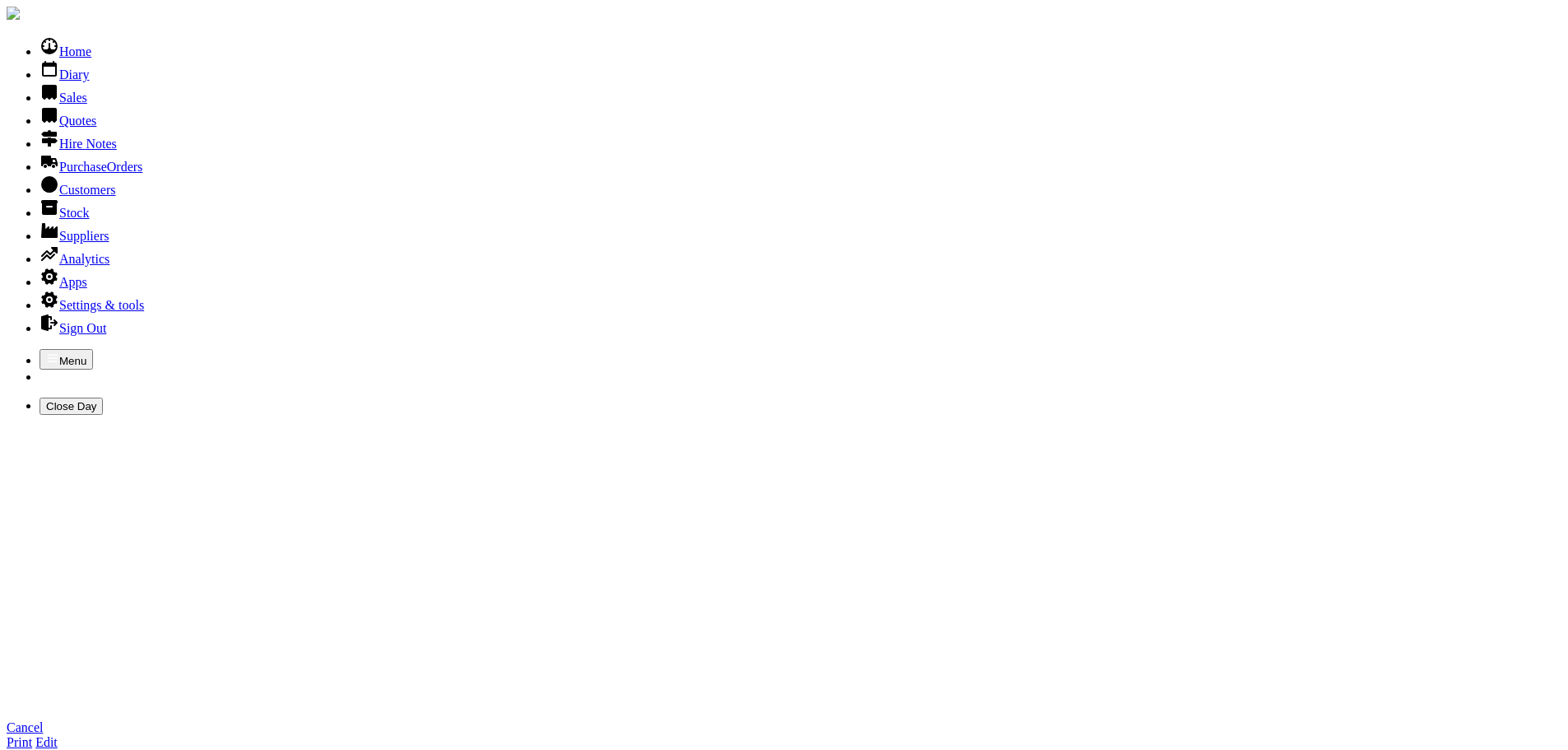
type input "S"
type input "sinead@forenaghtsstud.ie"
type input "0"
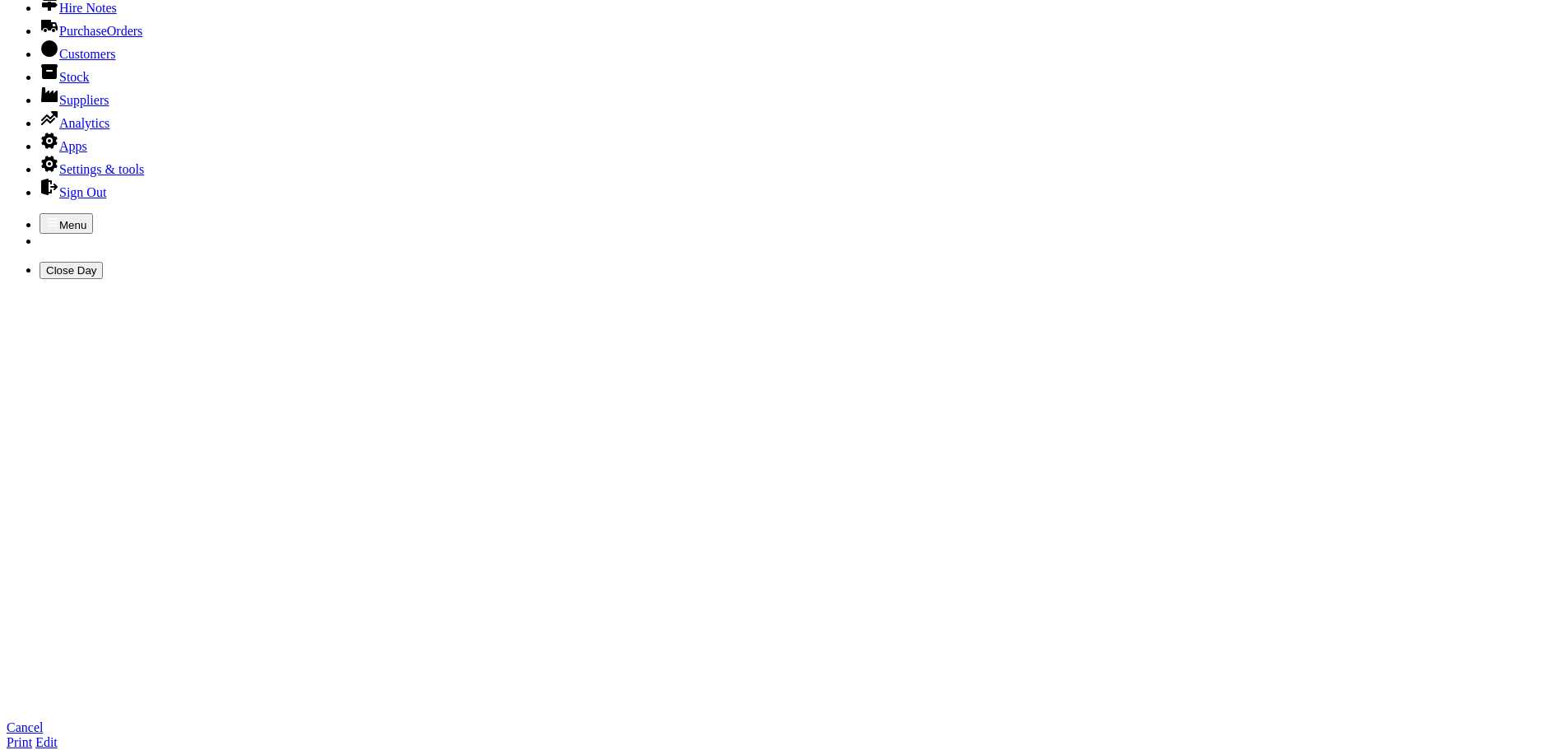
scroll to position [165, 0]
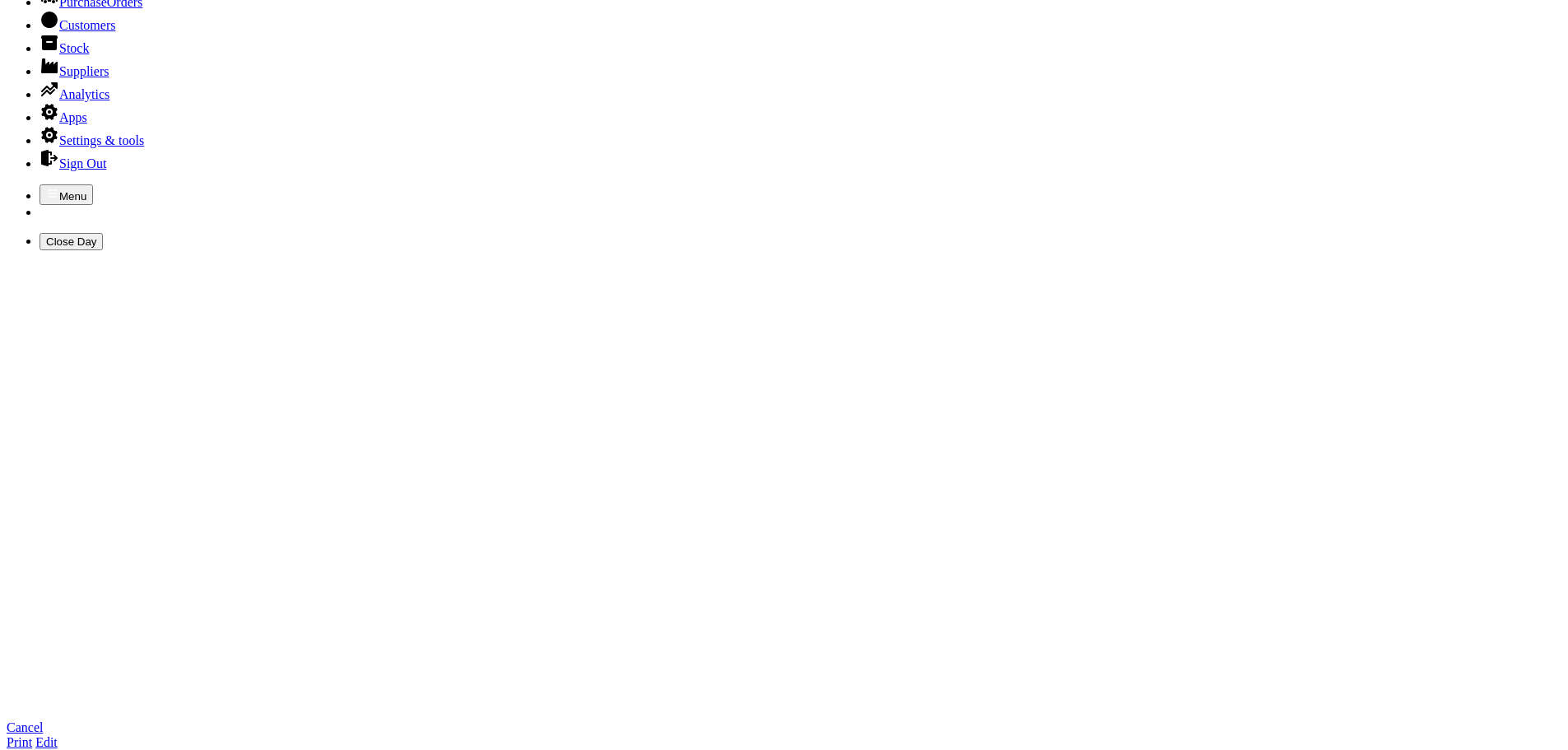
type input "086/3979196"
type textarea "a"
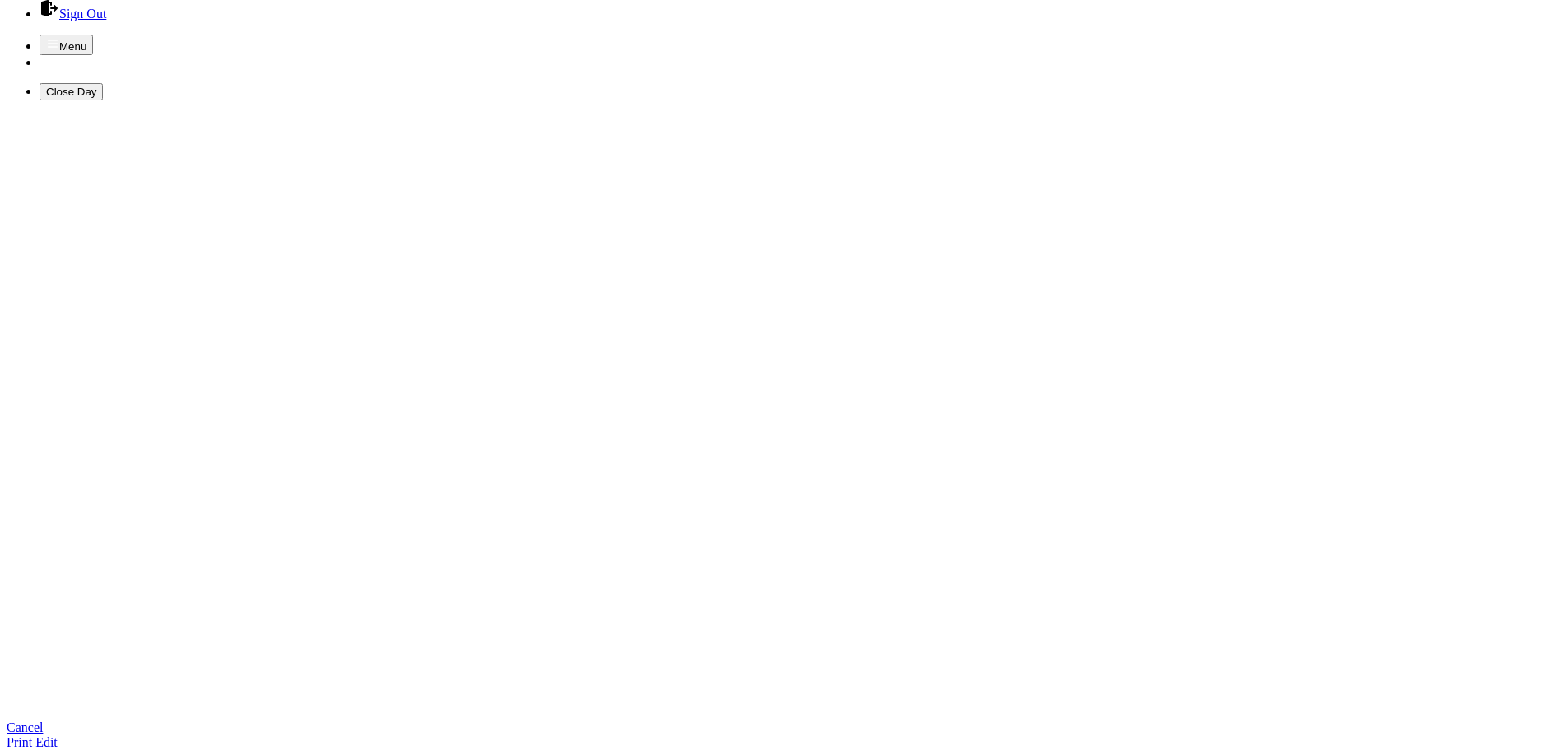
scroll to position [317, 0]
type textarea "ACCOUNTS SINEAD WHELAN 085/2058644"
checkbox input "true"
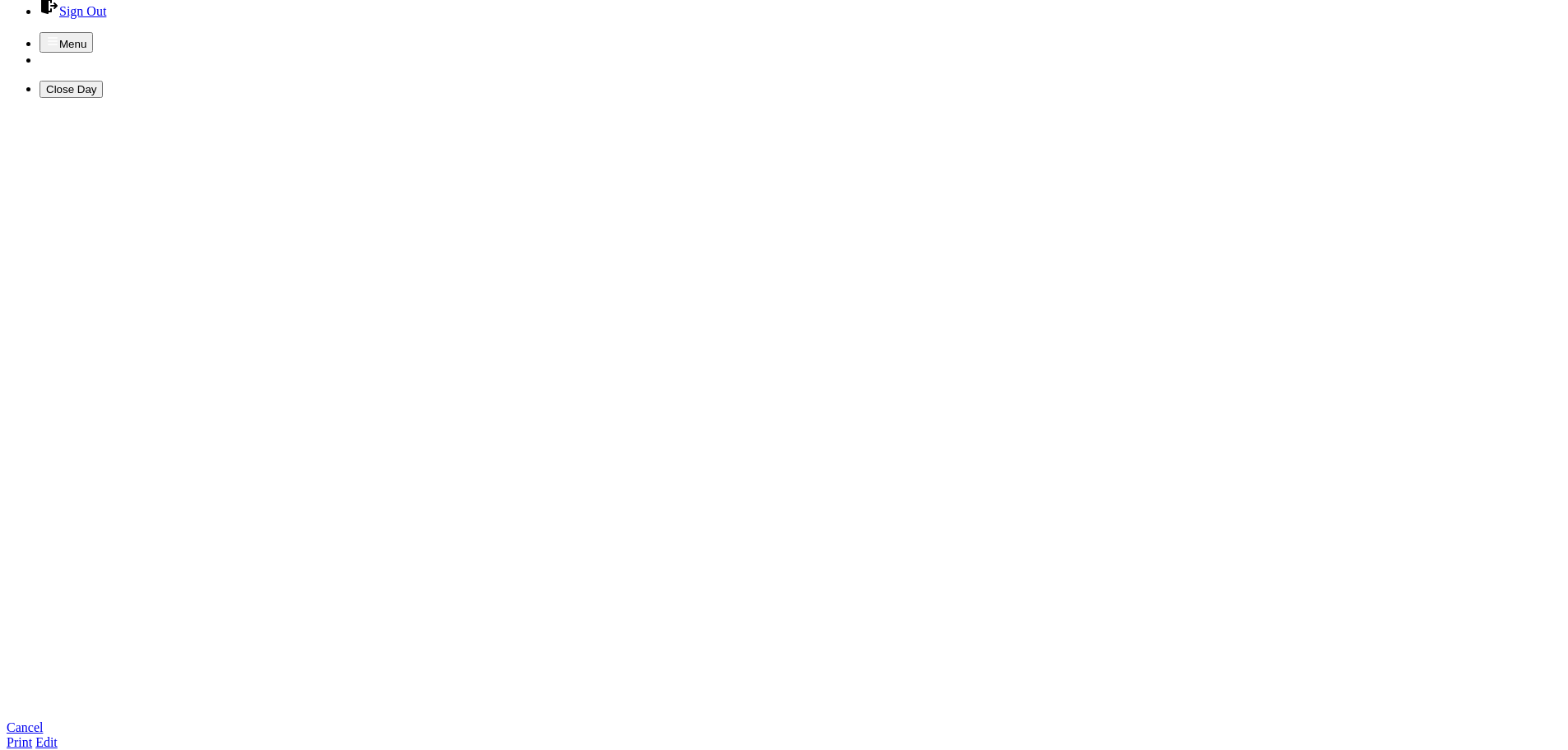
checkbox input "true"
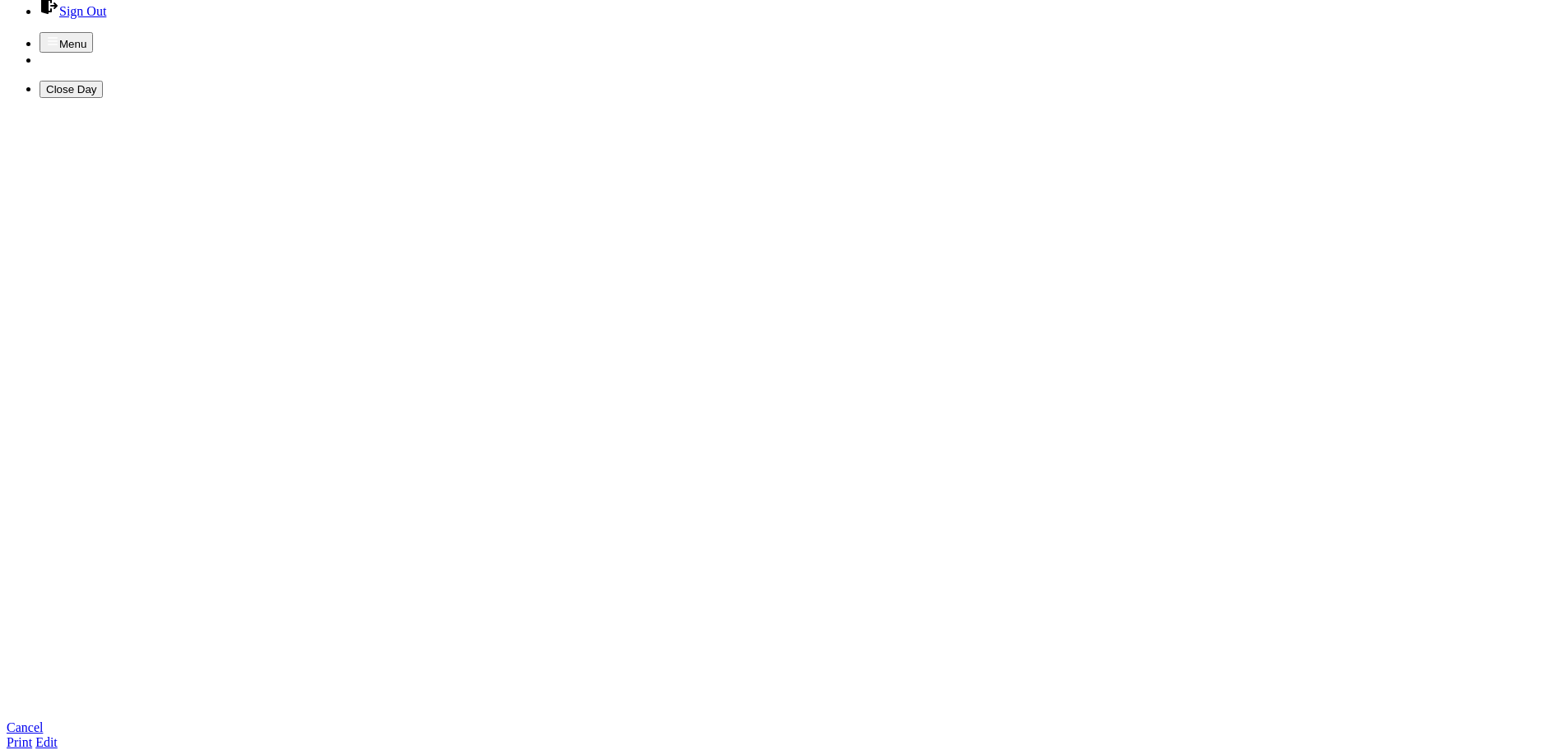
checkbox input "true"
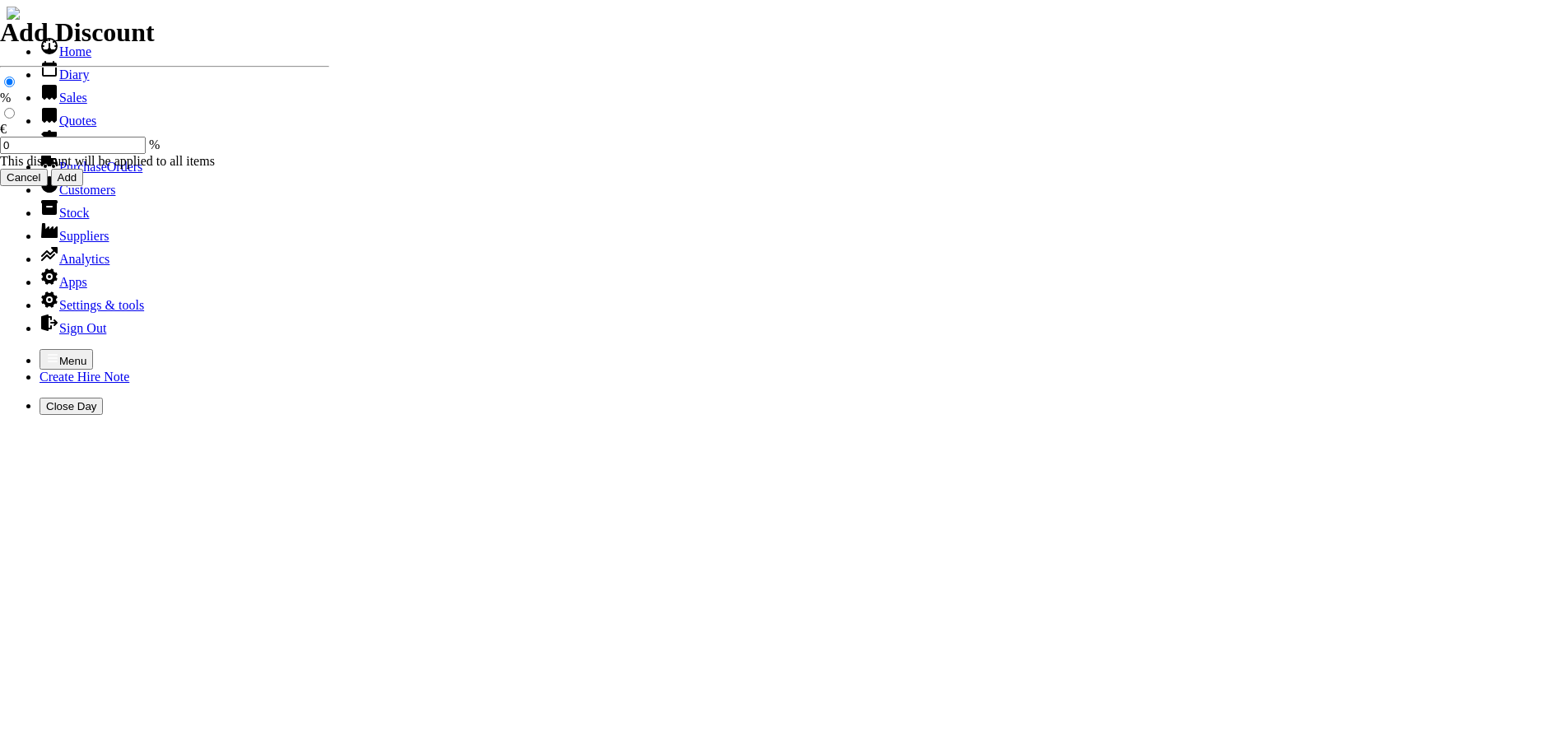
select select "HO"
click at [40, 349] on button "Menu" at bounding box center [66, 359] width 53 height 21
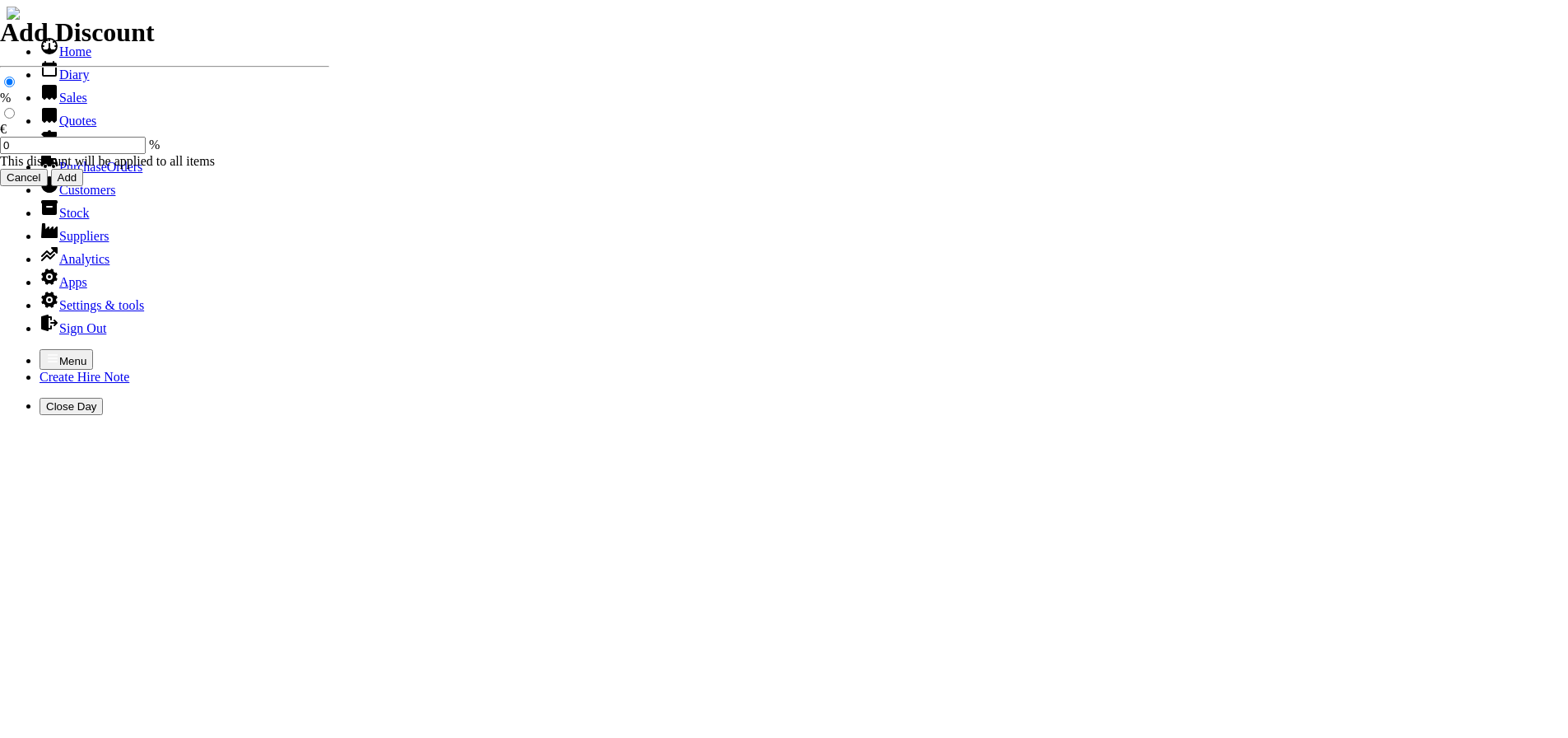
click at [74, 197] on link "Customers" at bounding box center [78, 189] width 76 height 14
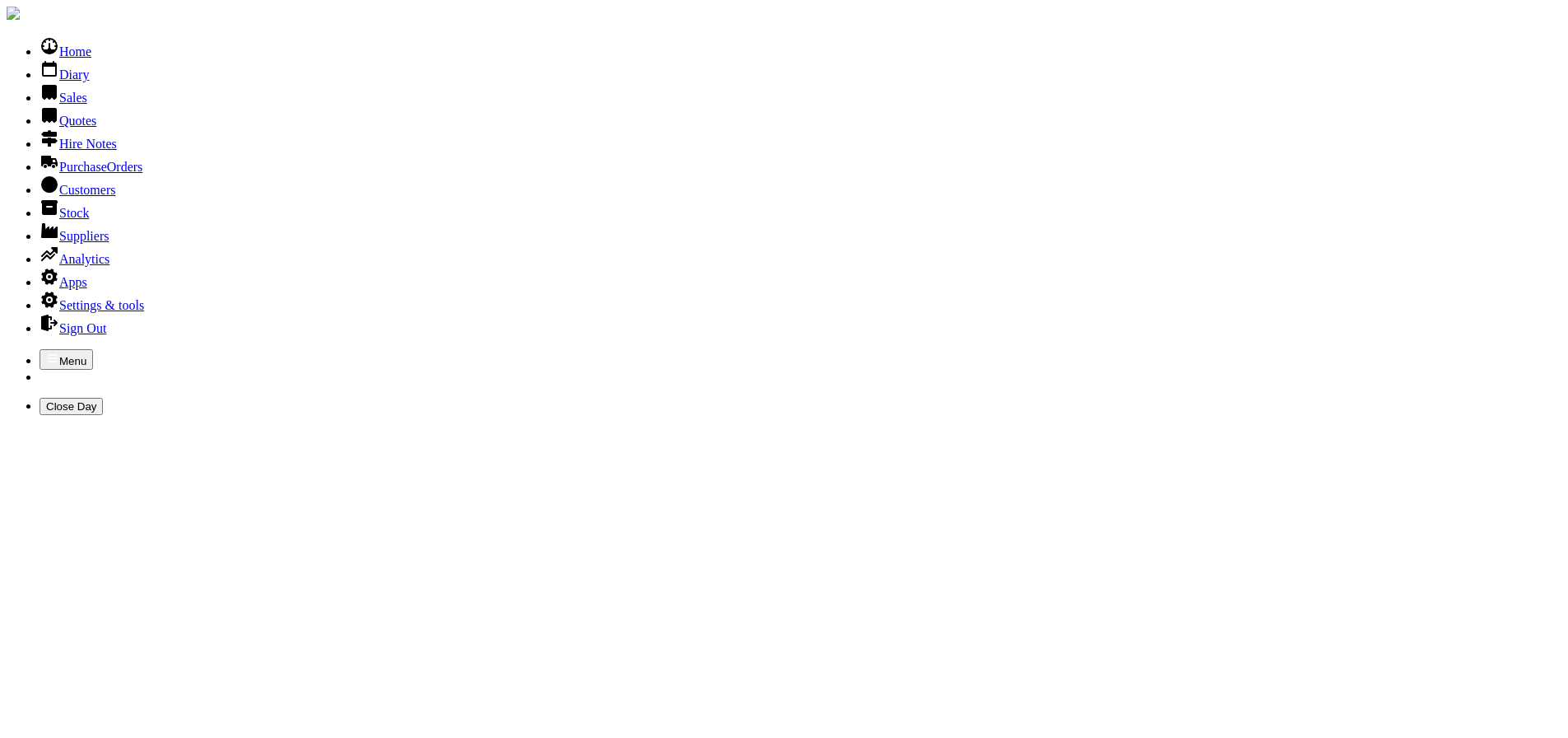
type input "FORE"
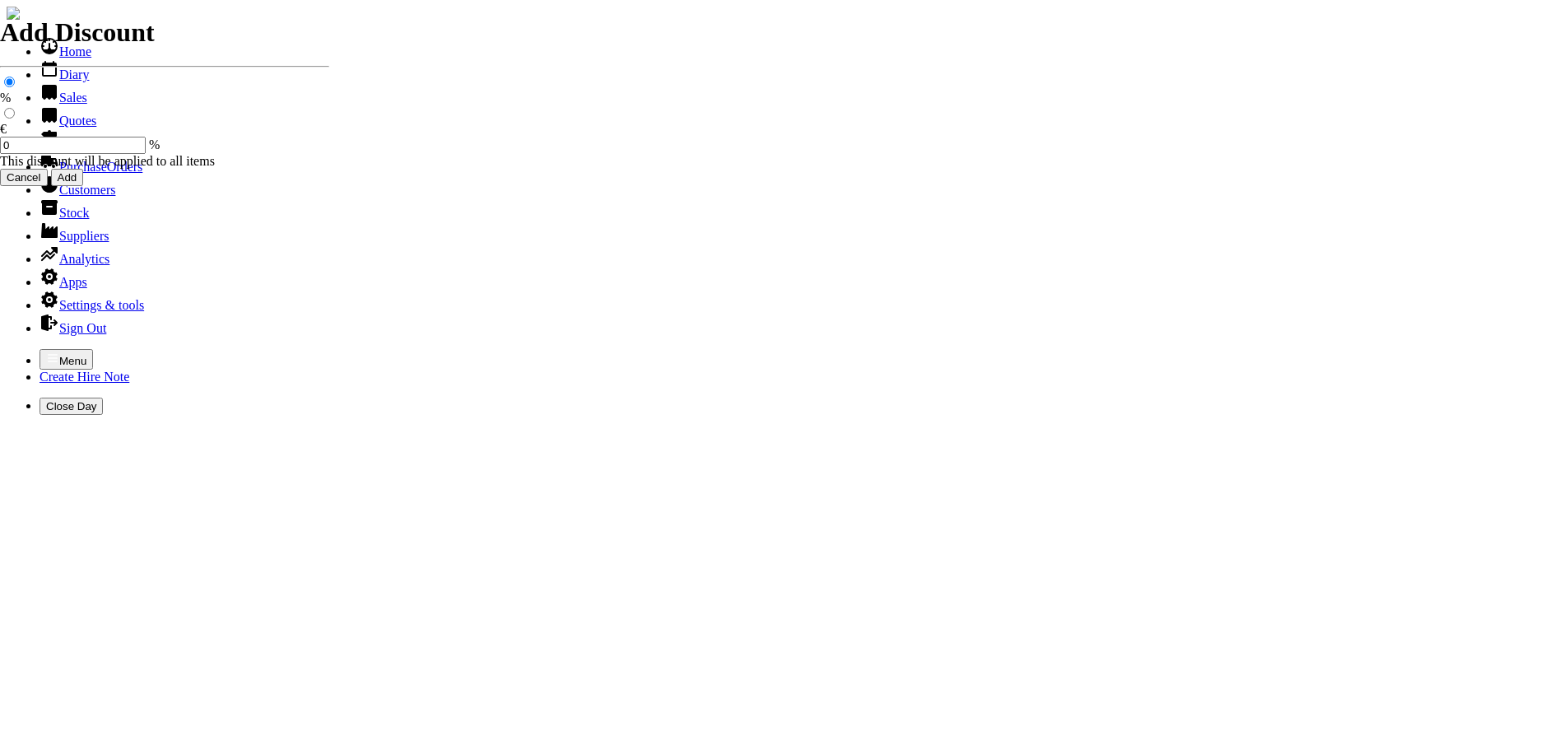
select select "HO"
click at [46, 352] on icon "button" at bounding box center [53, 358] width 14 height 14
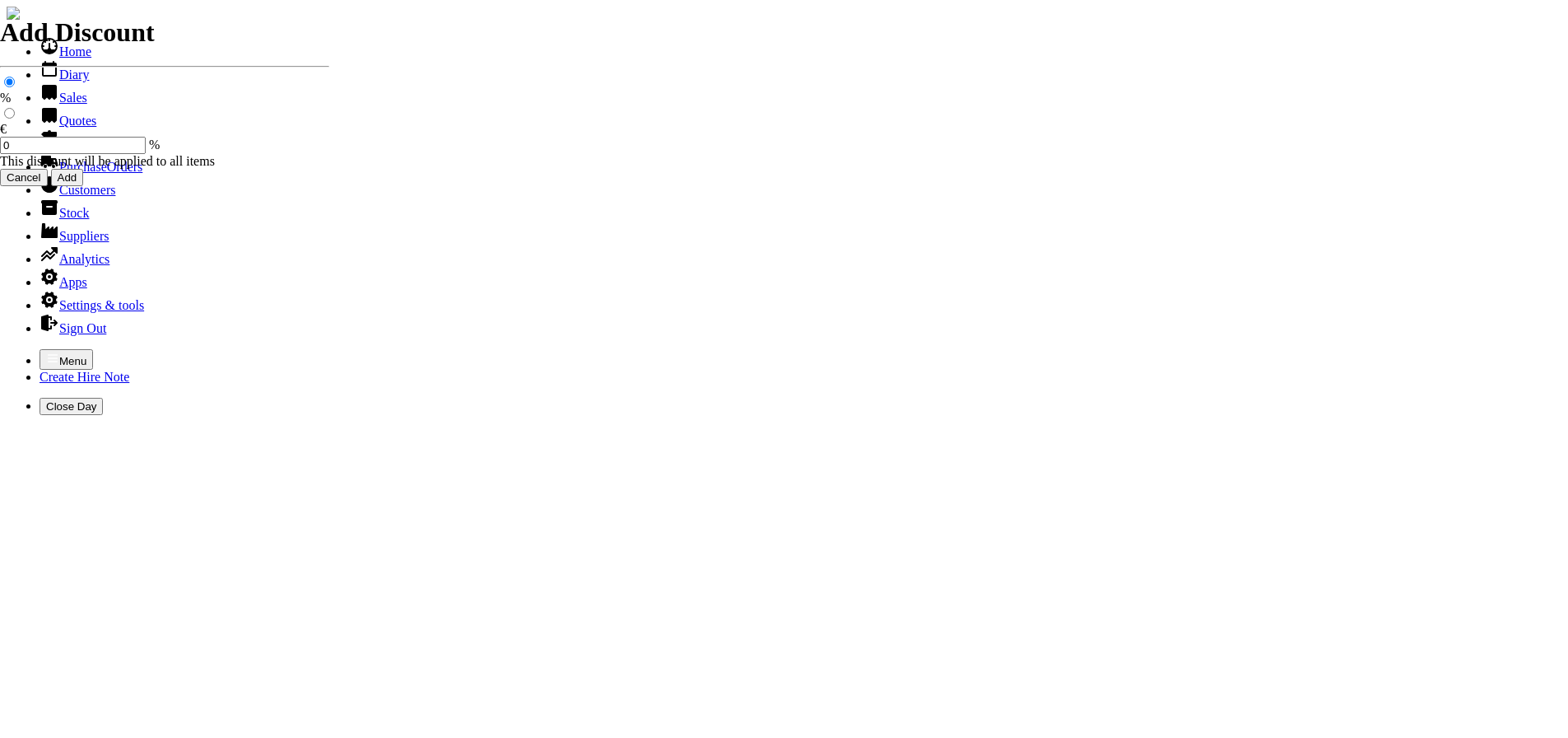
click at [57, 104] on link "Sales" at bounding box center [63, 97] width 48 height 14
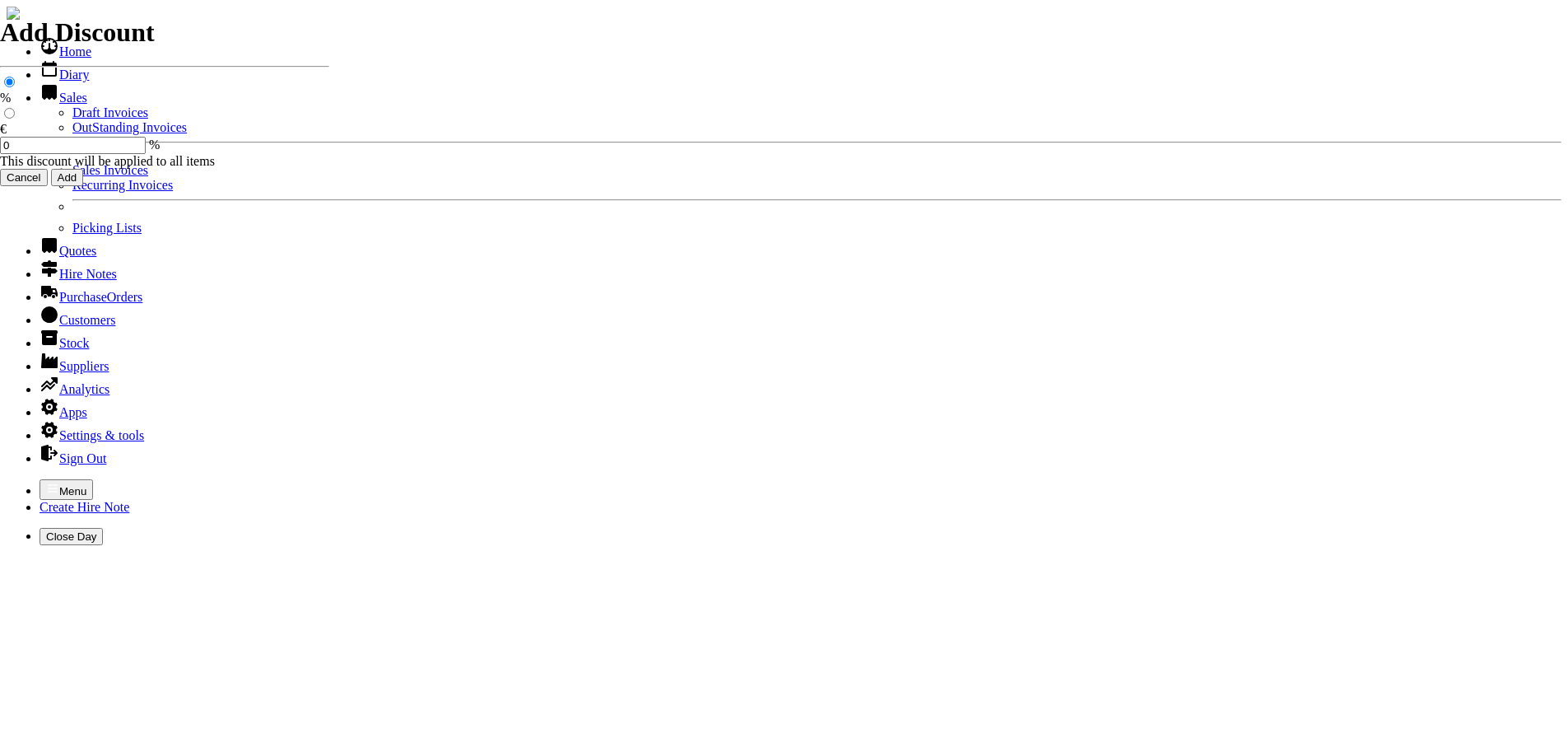
click at [73, 177] on link "Sales Invoices" at bounding box center [111, 170] width 76 height 14
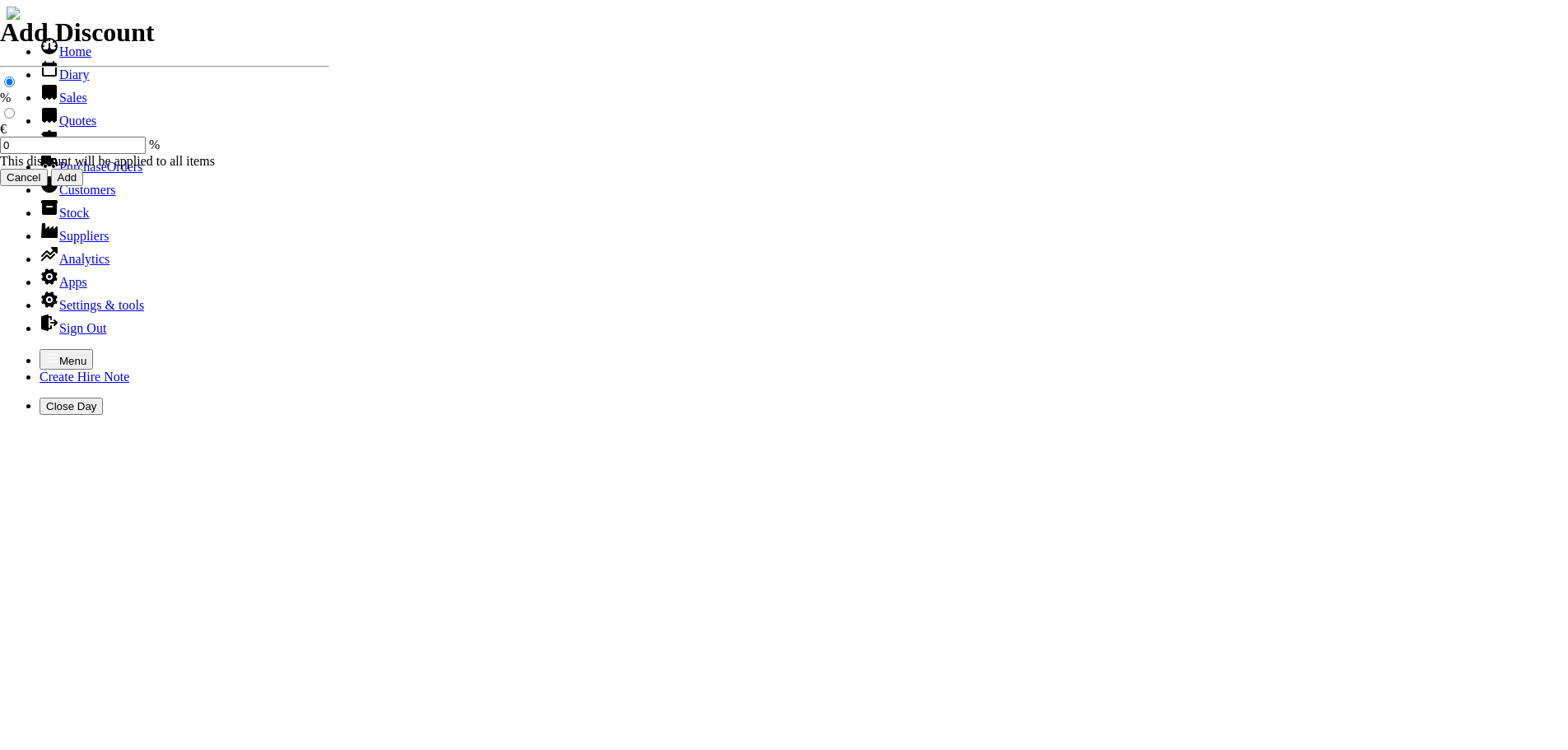
select select "HO"
type input "FORE"
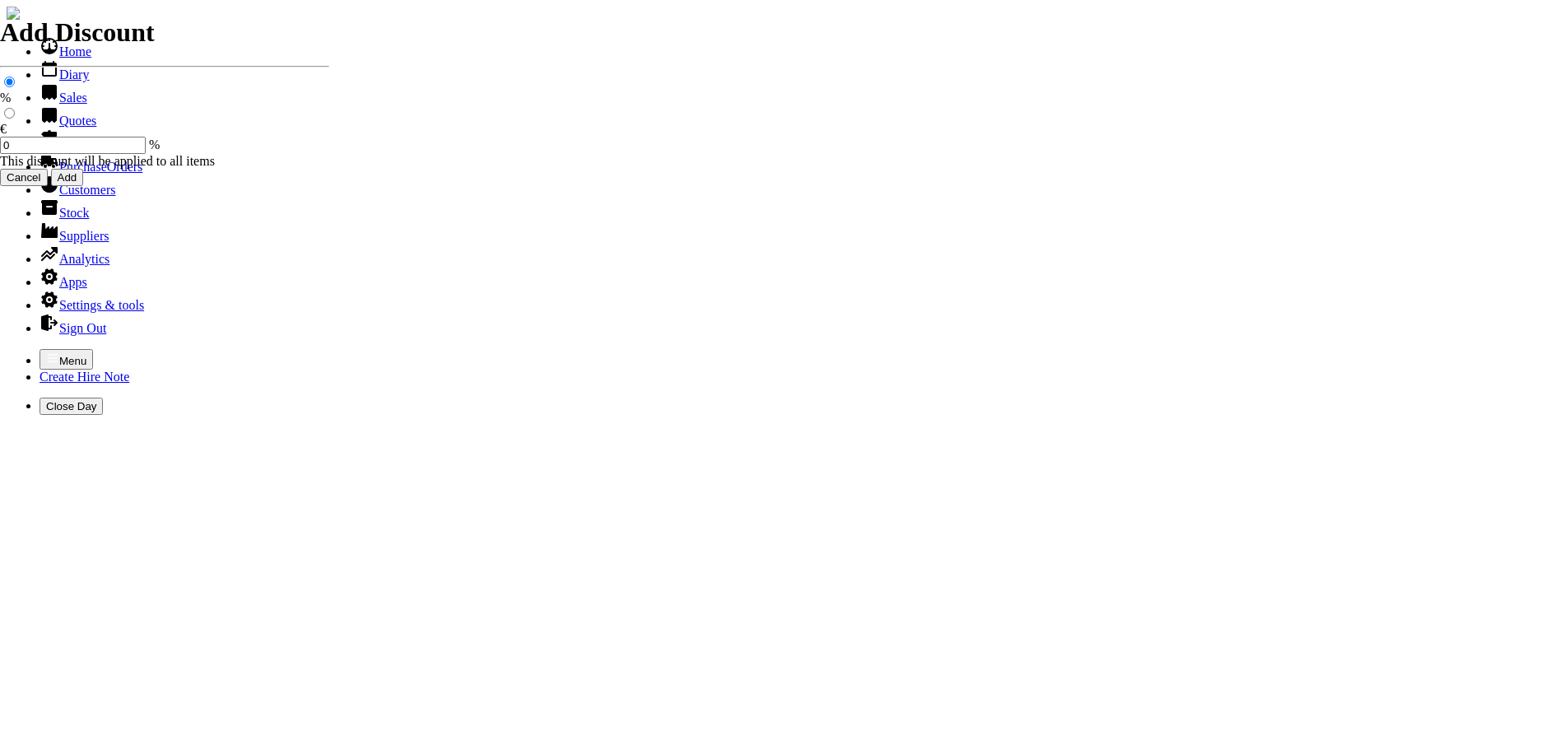
type input "SEAN"
type input "Repairs"
select select "2"
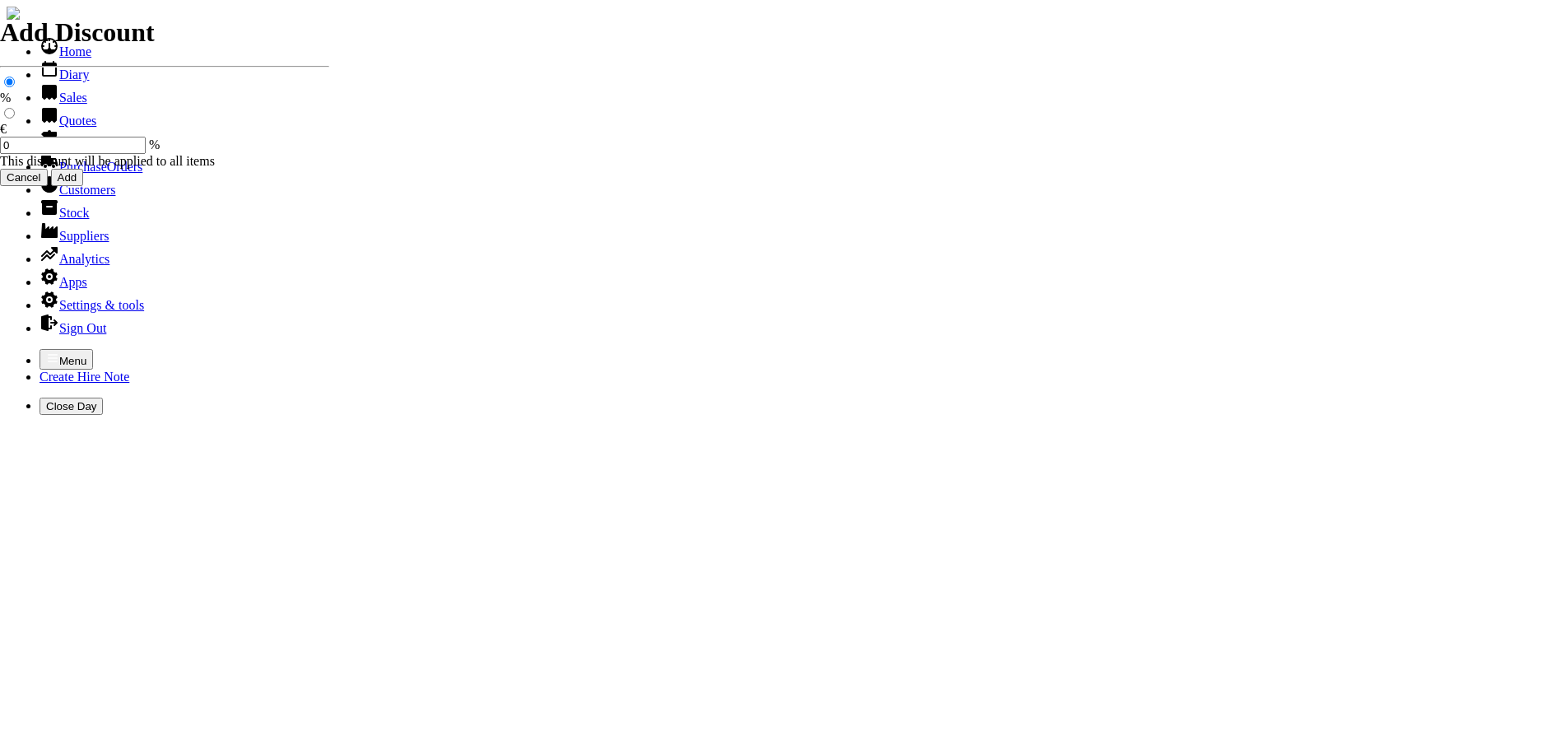
type input "Repairs TO OLEO - MAC BACKPACK LEAF BLOWER"
type textarea "Nature of Repair: NEW AIR FILTER / NEW CARB KIT / NEW MANIFOLD GASKET / CLEAN C…"
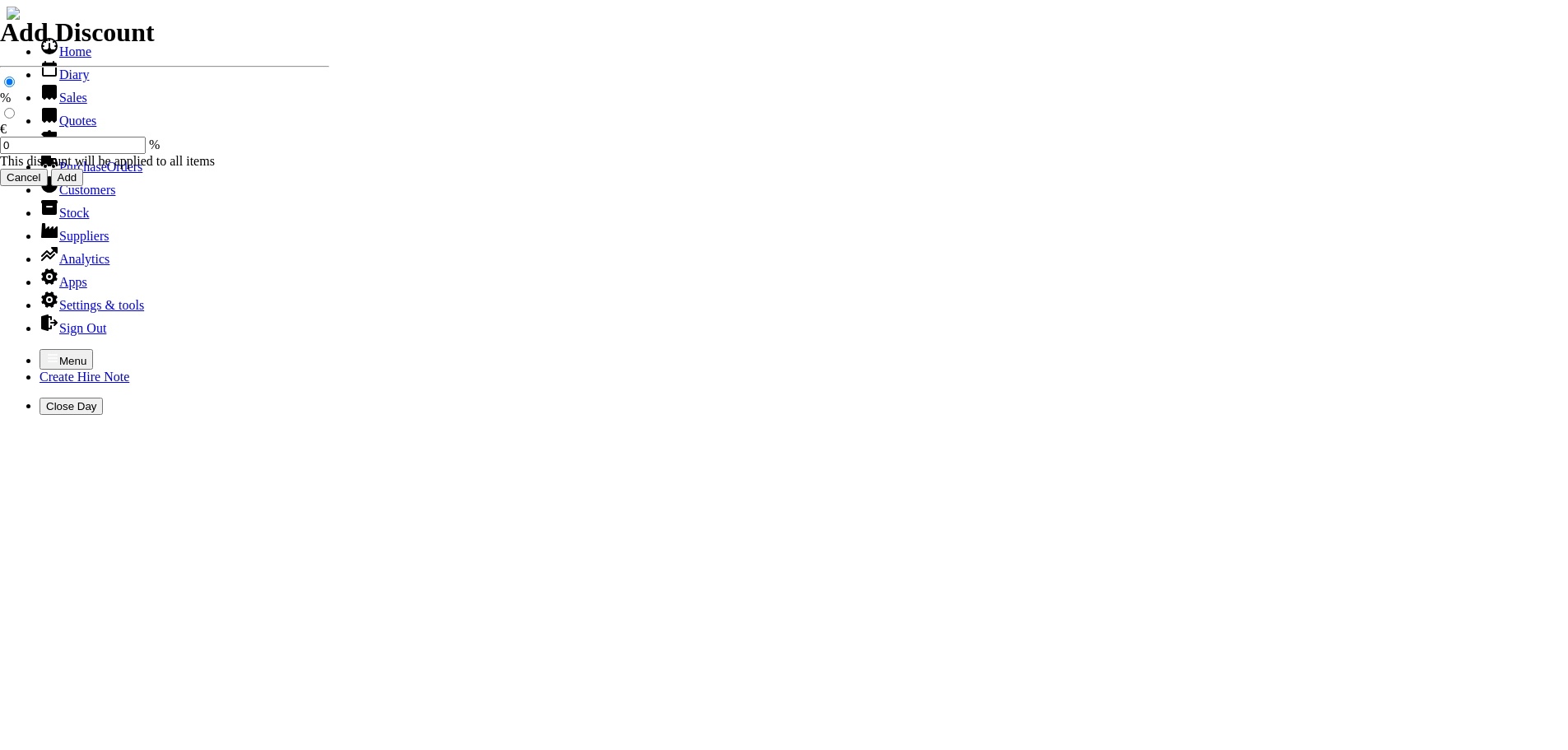
type input "130.00"
type input "101497"
type input "sinead@forenaghtsstud.ie"
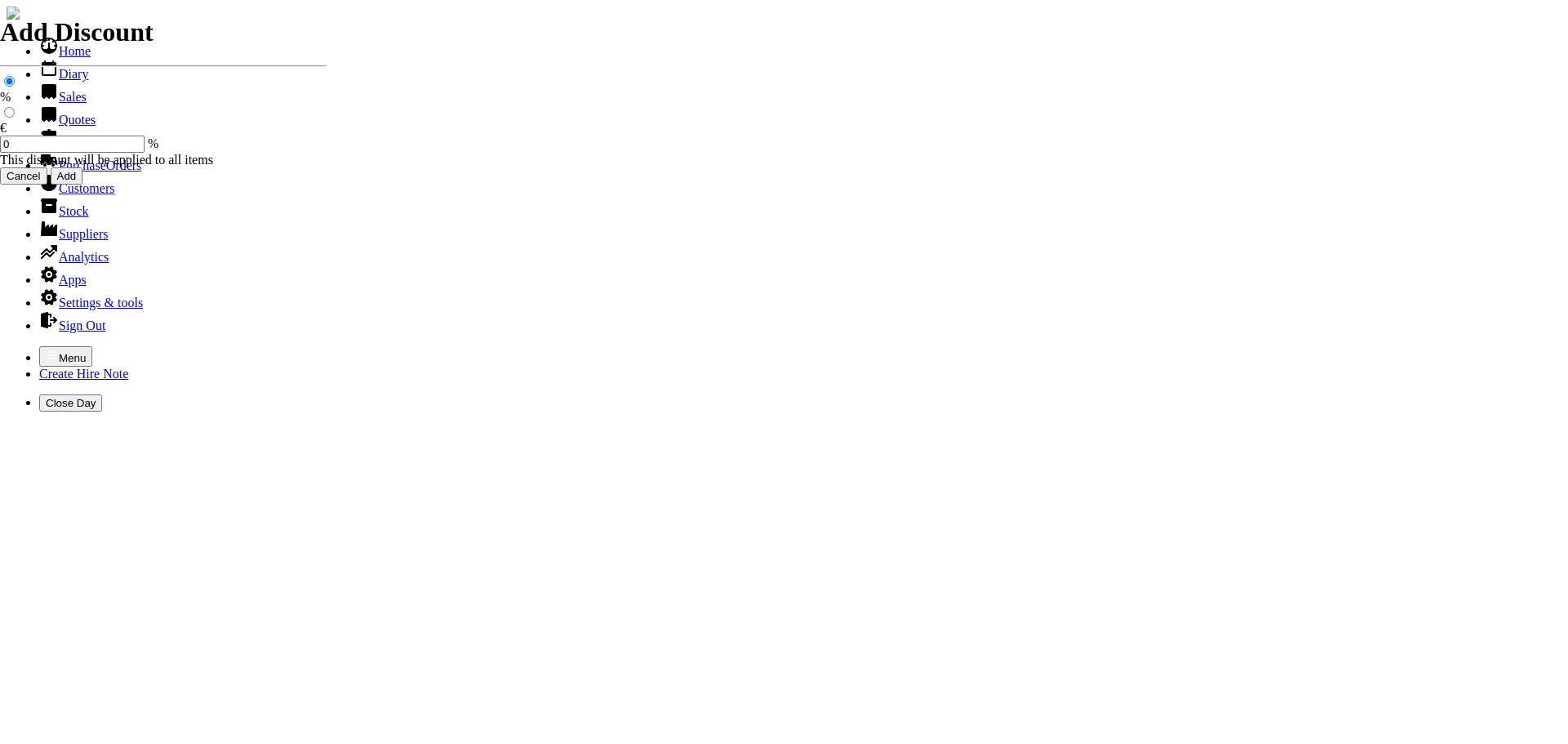
type input "SEAN MOONEY"
select select "HO"
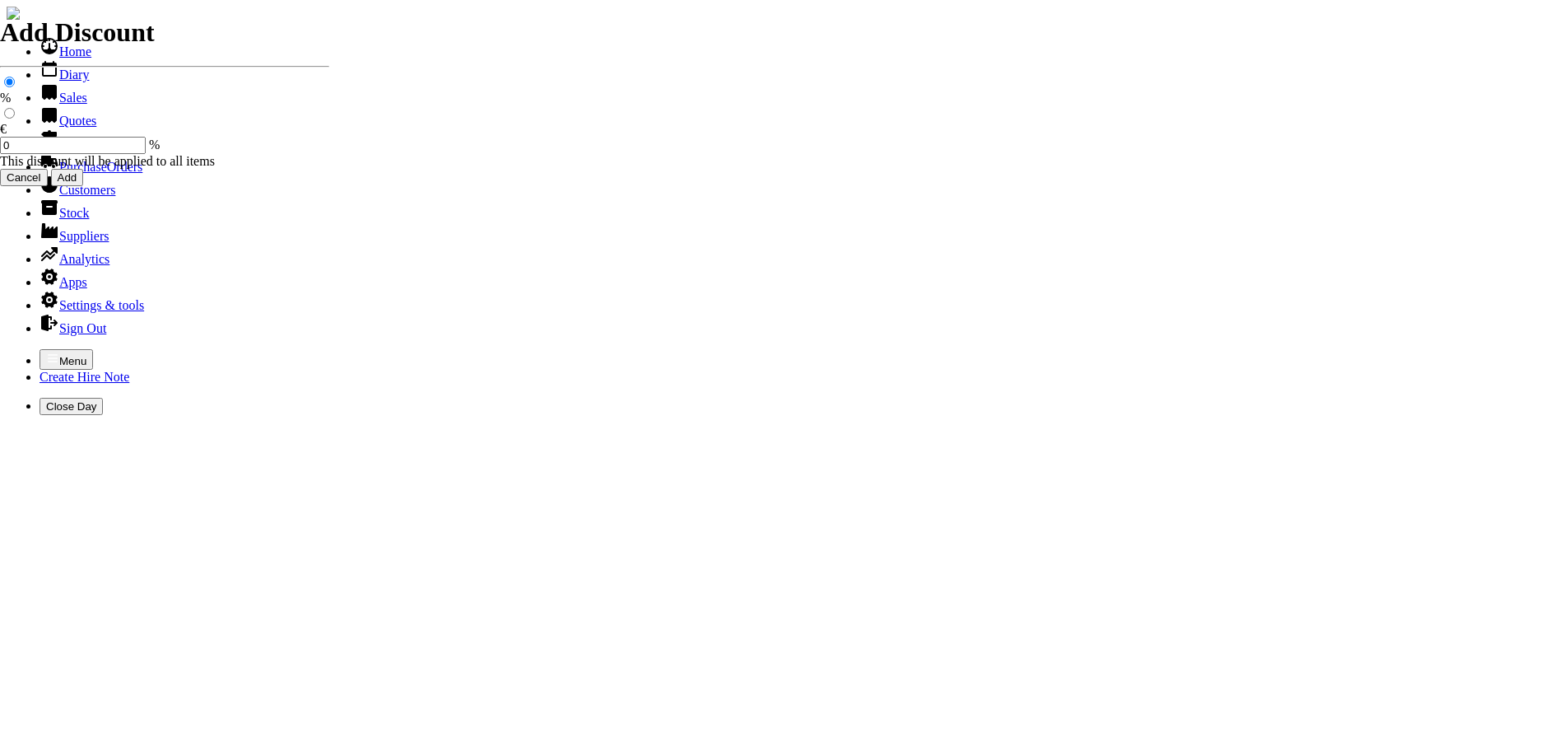
click at [67, 197] on link "Customers" at bounding box center [78, 189] width 76 height 14
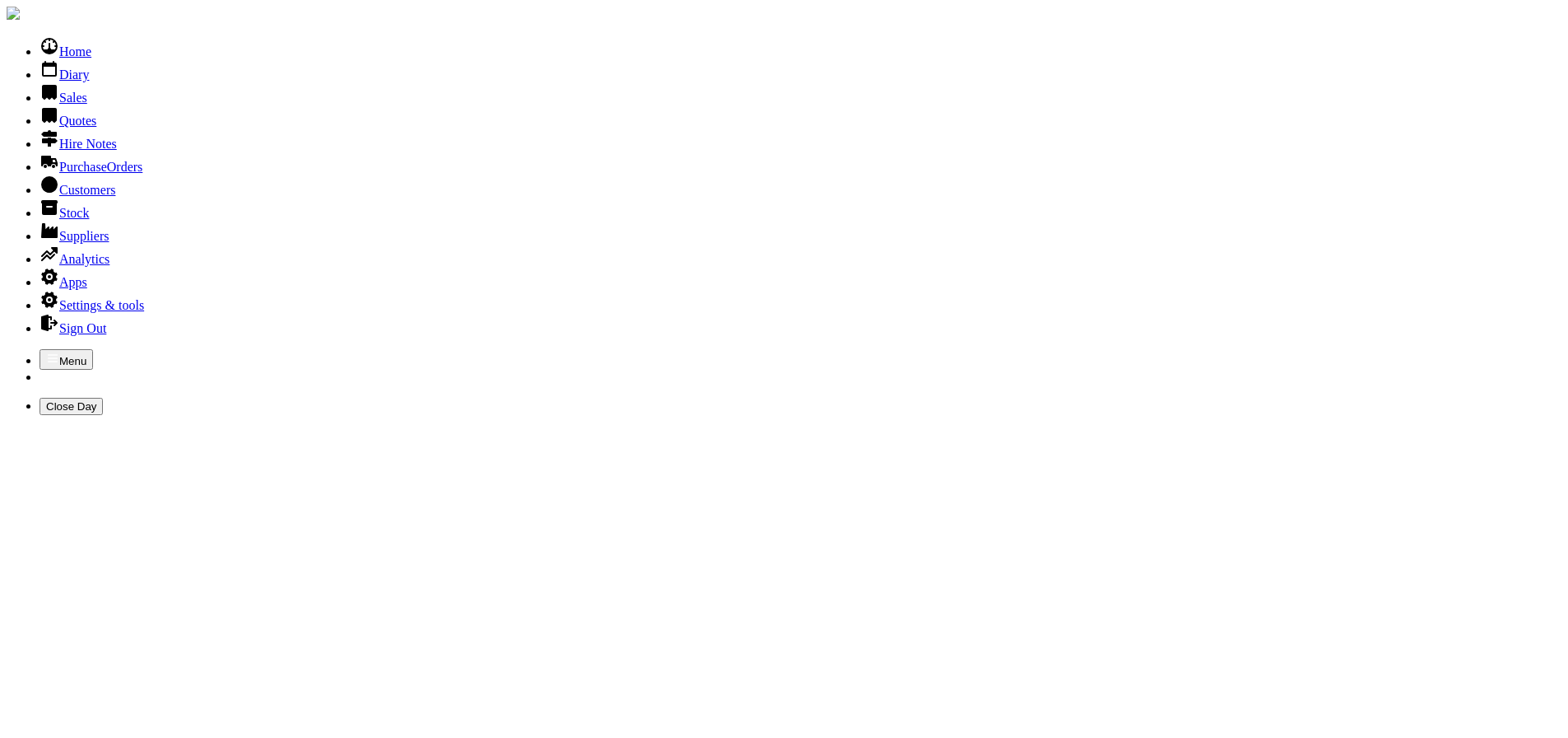
type input "DUR"
